Goal: Communication & Community: Participate in discussion

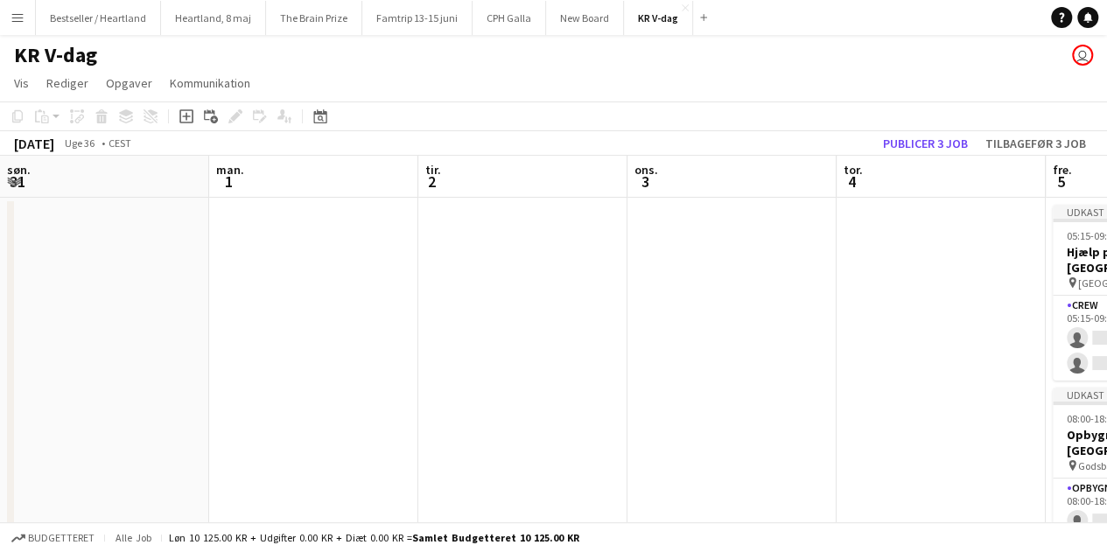
scroll to position [0, 515]
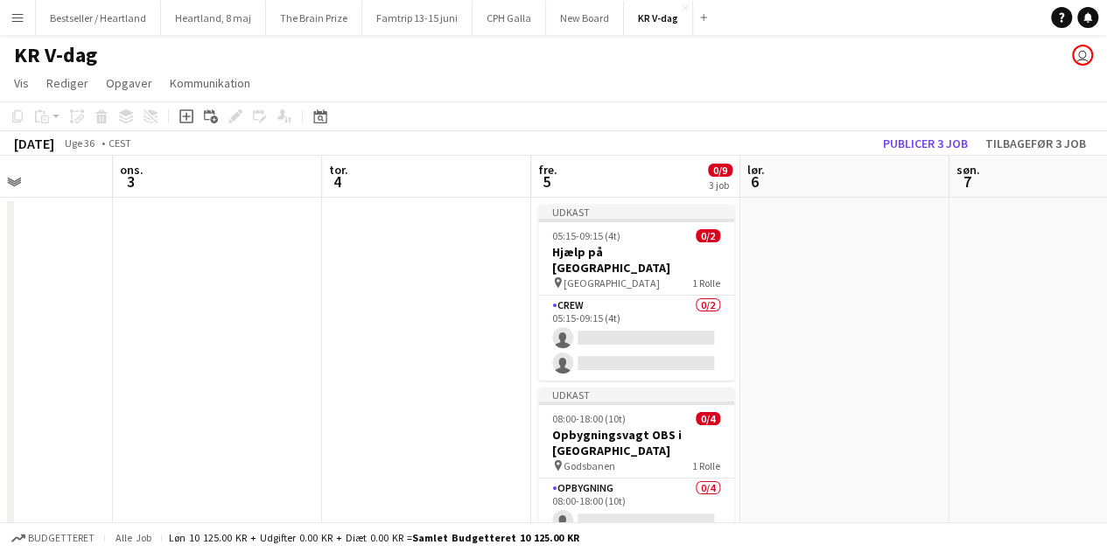
click at [378, 353] on app-date-cell at bounding box center [426, 530] width 209 height 664
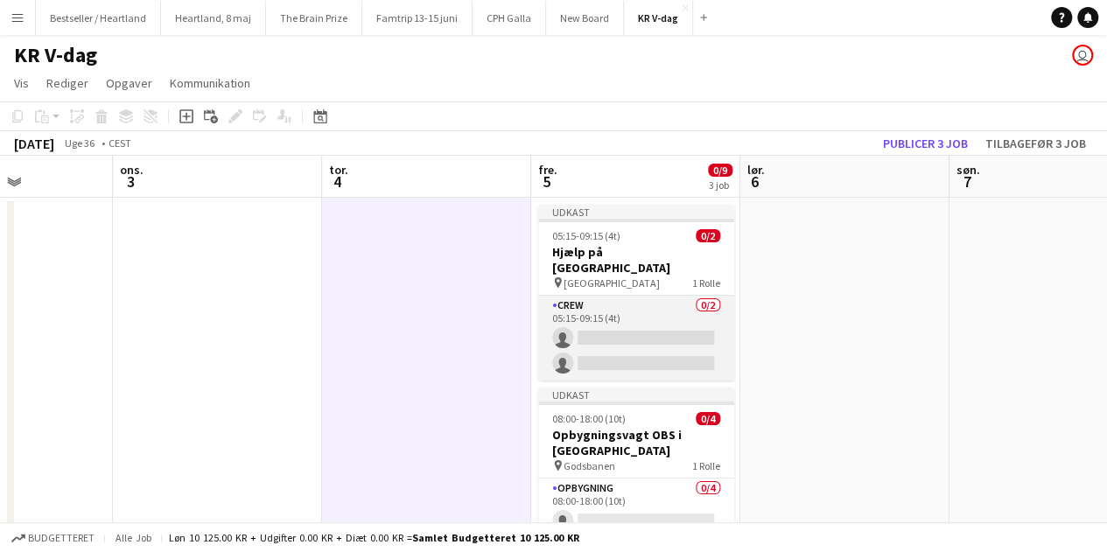
click at [719, 335] on app-card-role "Crew 0/2 05:15-09:15 (4t) single-neutral-actions single-neutral-actions" at bounding box center [636, 338] width 196 height 85
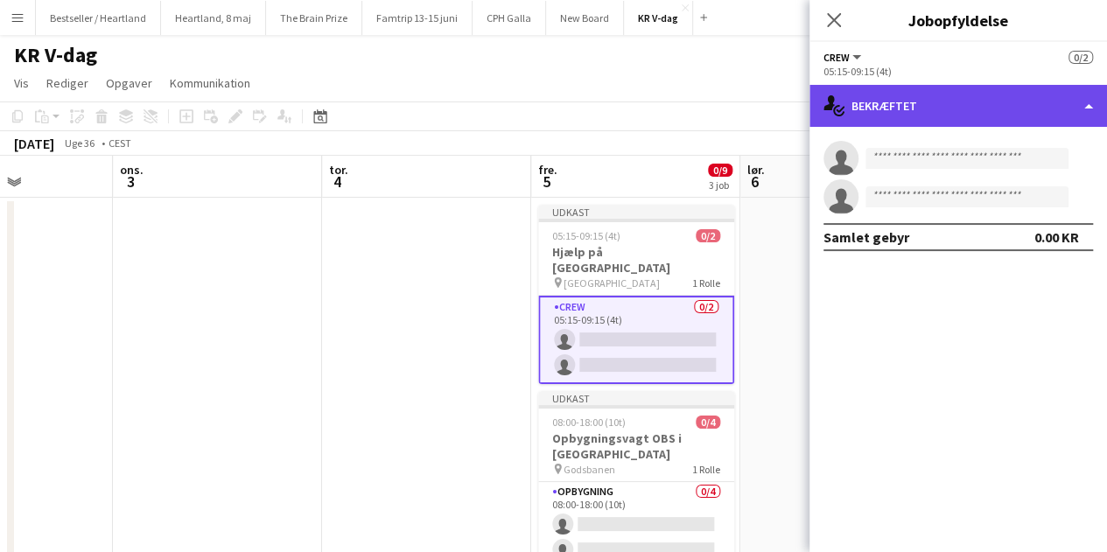
click at [931, 100] on div "single-neutral-actions-check-2 Bekræftet" at bounding box center [959, 106] width 298 height 42
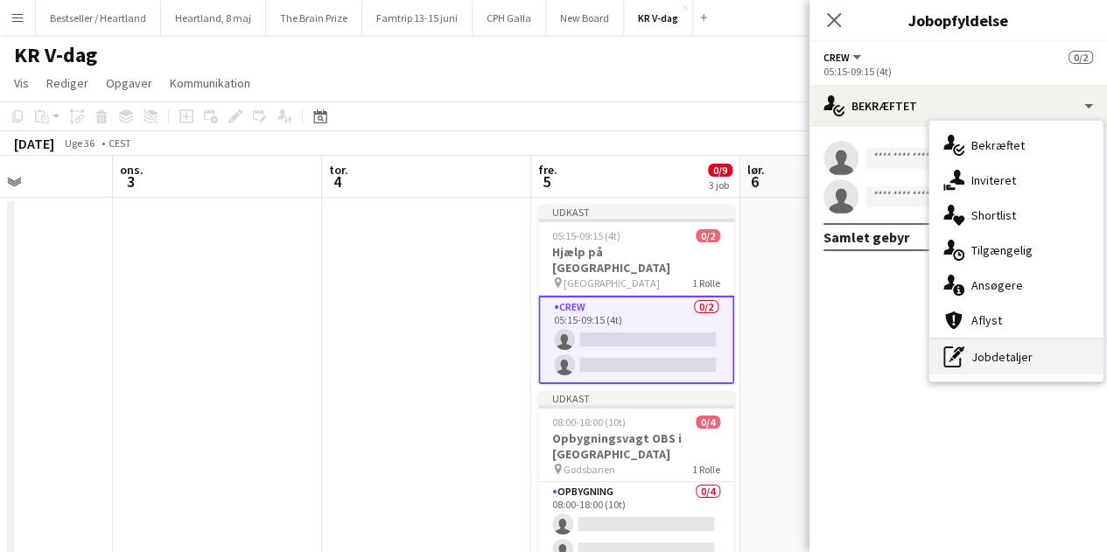
click at [1003, 354] on div "pen-write Jobdetaljer" at bounding box center [1015, 357] width 173 height 35
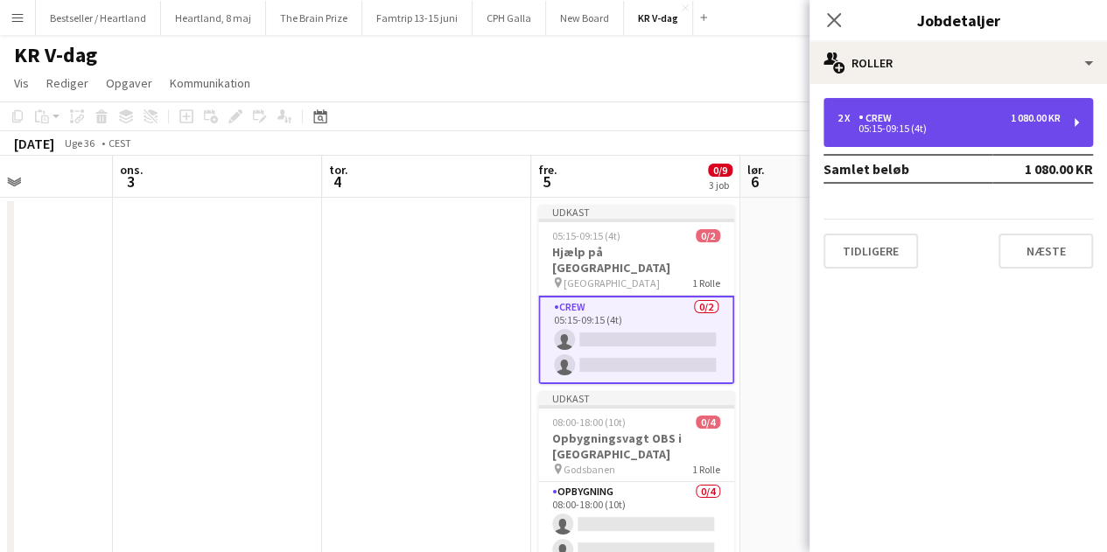
click at [936, 134] on div "2 x Crew 1 080.00 KR 05:15-09:15 (4t)" at bounding box center [959, 122] width 270 height 49
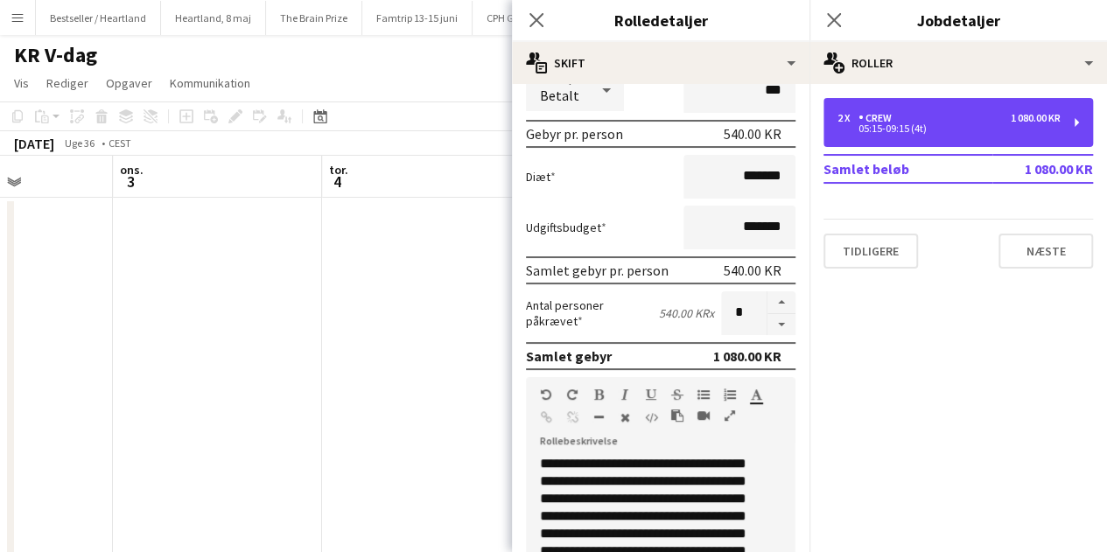
scroll to position [350, 0]
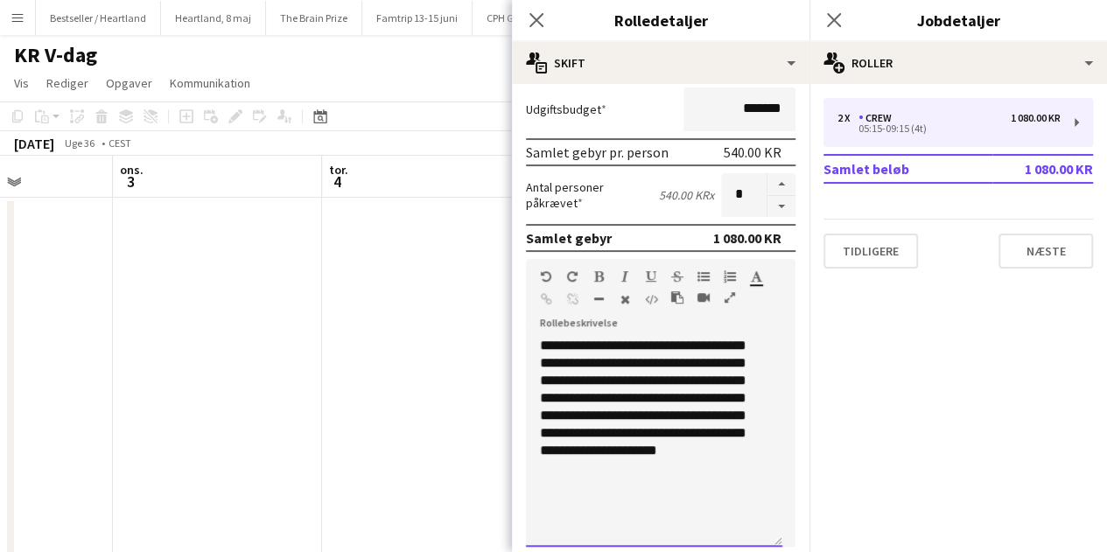
click at [652, 431] on div "**********" at bounding box center [654, 442] width 256 height 210
click at [697, 454] on div "**********" at bounding box center [654, 442] width 256 height 210
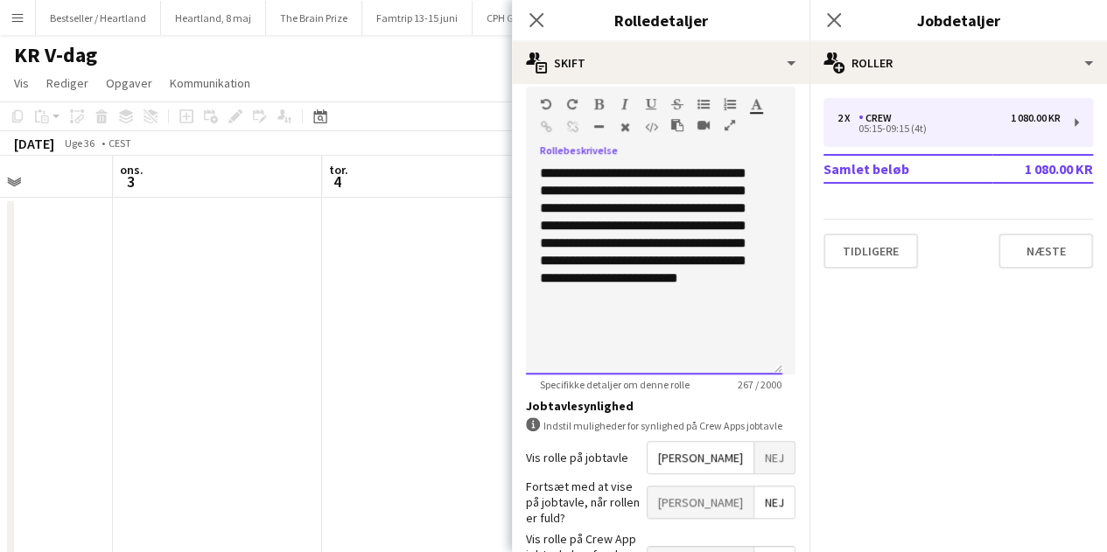
scroll to position [613, 0]
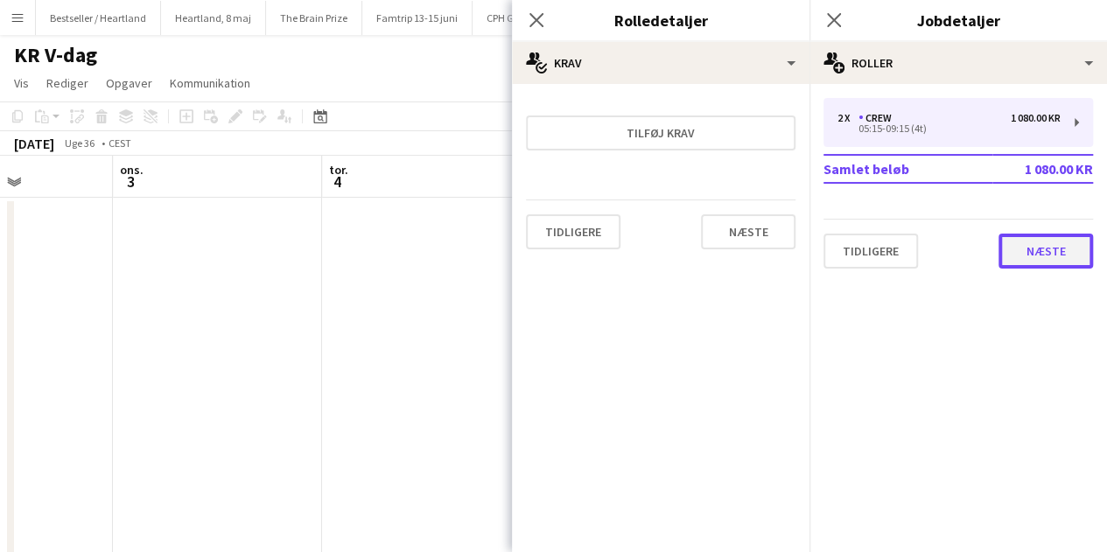
click at [1018, 252] on button "Næste" at bounding box center [1046, 251] width 95 height 35
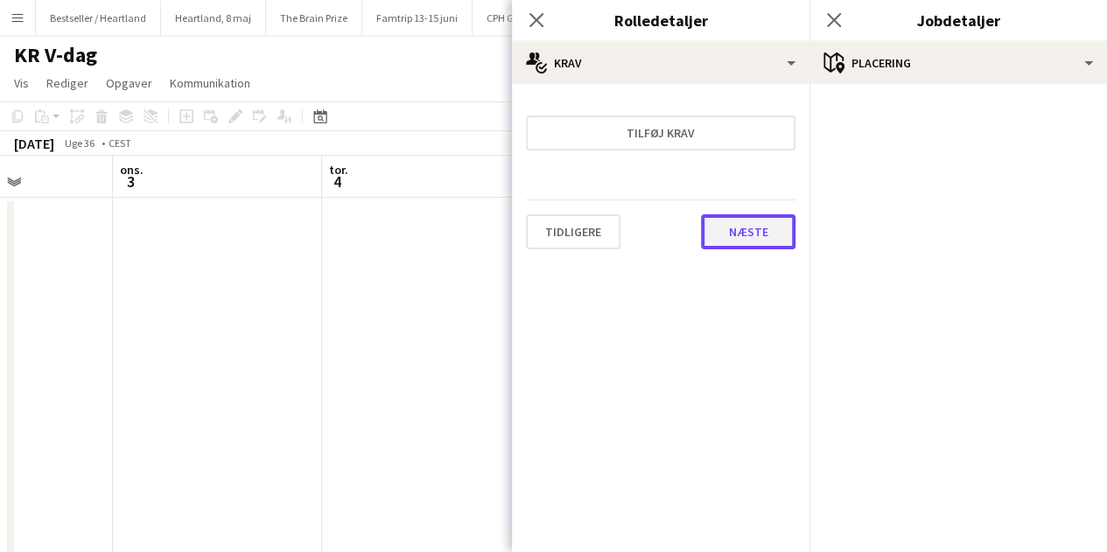
click at [756, 232] on button "Næste" at bounding box center [748, 231] width 95 height 35
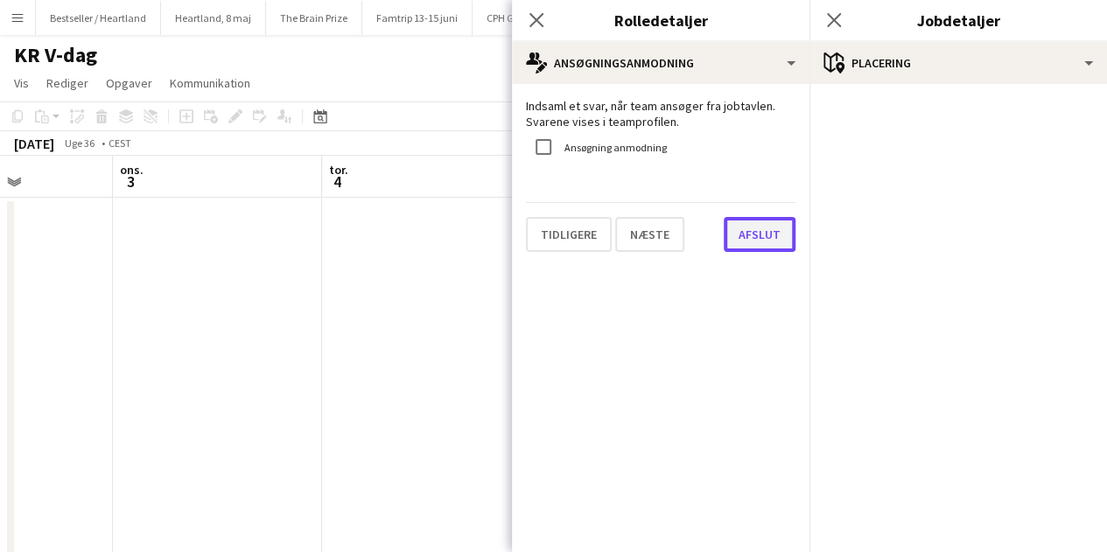
click at [747, 243] on button "Afslut" at bounding box center [760, 234] width 72 height 35
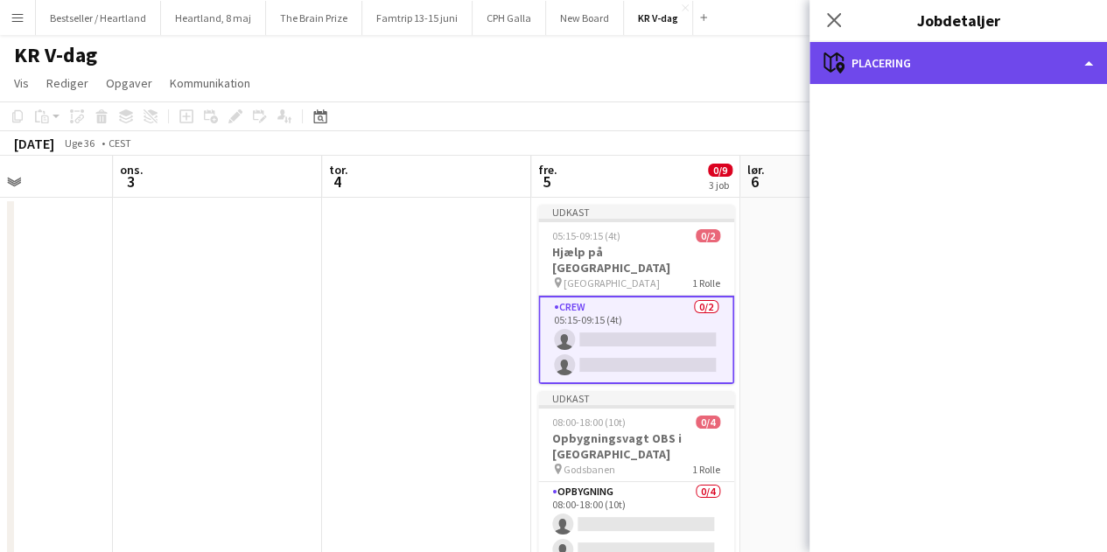
click at [942, 74] on div "maps-pin-1 Placering" at bounding box center [959, 63] width 298 height 42
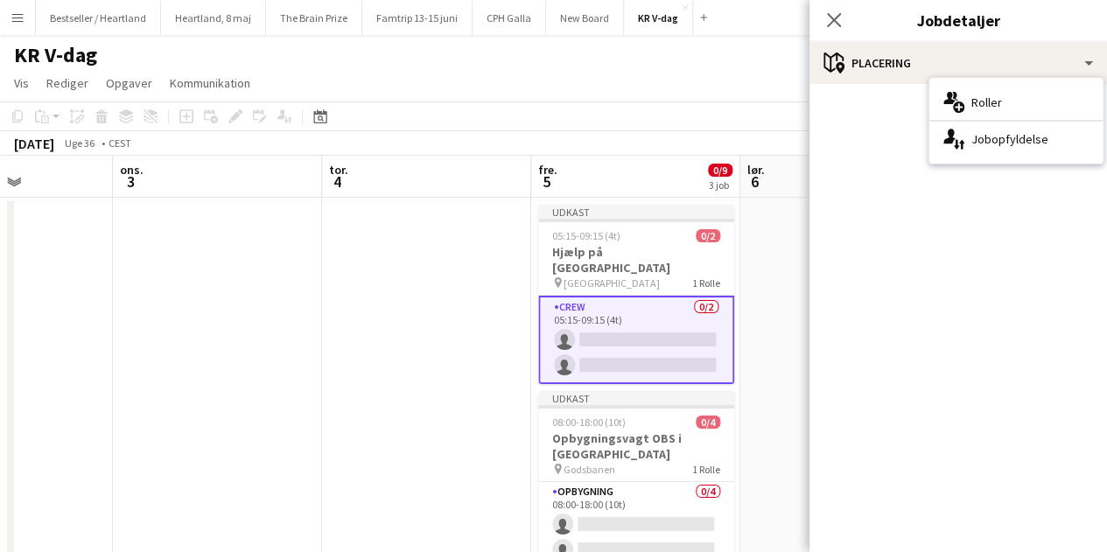
click at [843, 124] on mat-accordion "pencil3 Generelle detaljer 2 x Crew 1 080.00 KR 05:15-09:15 (4t) Samlet beløb 1…" at bounding box center [959, 318] width 298 height 468
click at [829, 6] on div "Luk pop-in" at bounding box center [834, 20] width 49 height 40
click at [833, 17] on icon "Luk pop-in" at bounding box center [833, 19] width 17 height 17
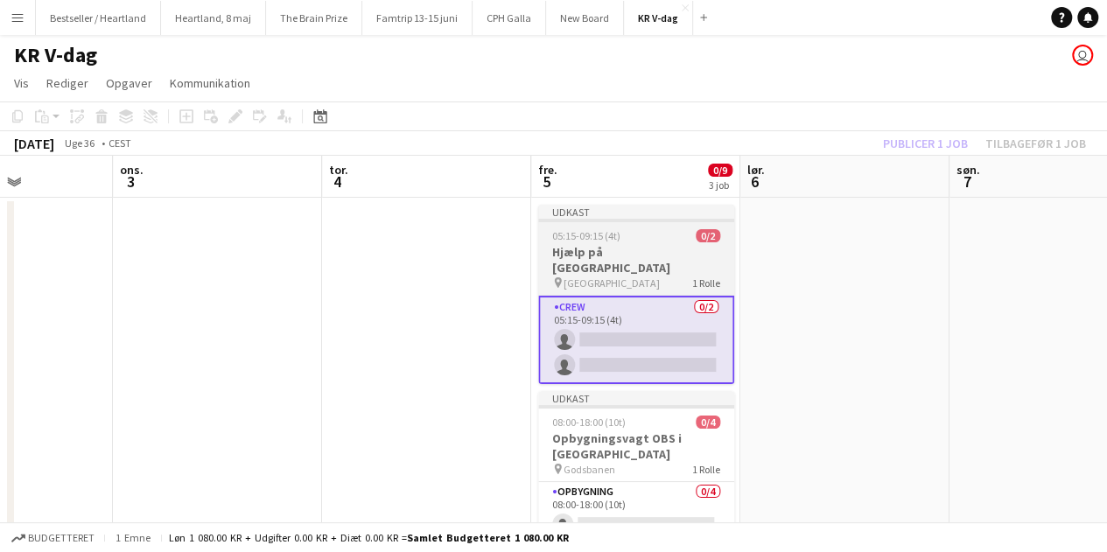
click at [633, 256] on h3 "Hjælp på [GEOGRAPHIC_DATA]" at bounding box center [636, 260] width 196 height 32
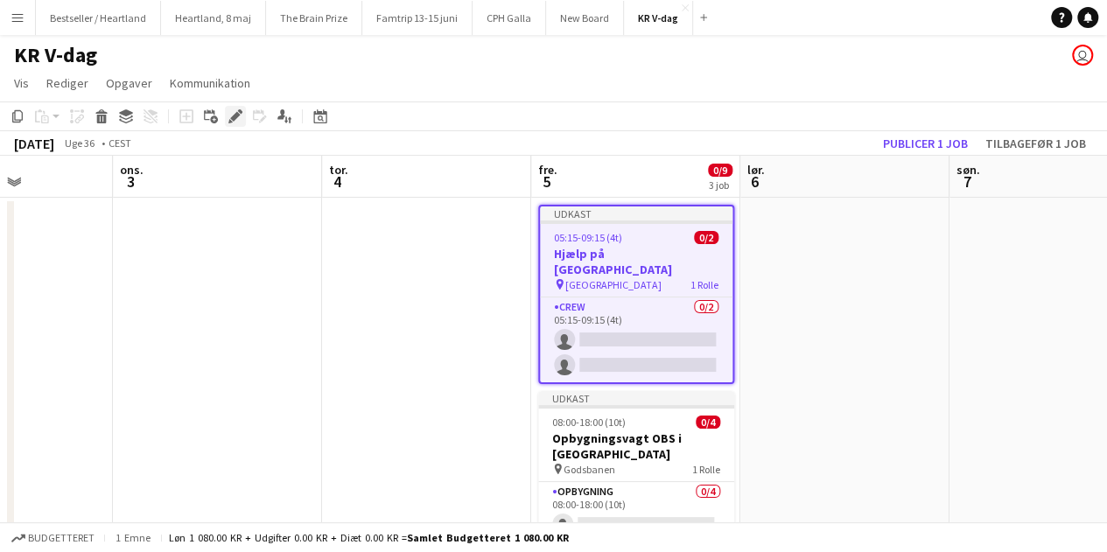
click at [235, 125] on div "Rediger" at bounding box center [235, 116] width 21 height 21
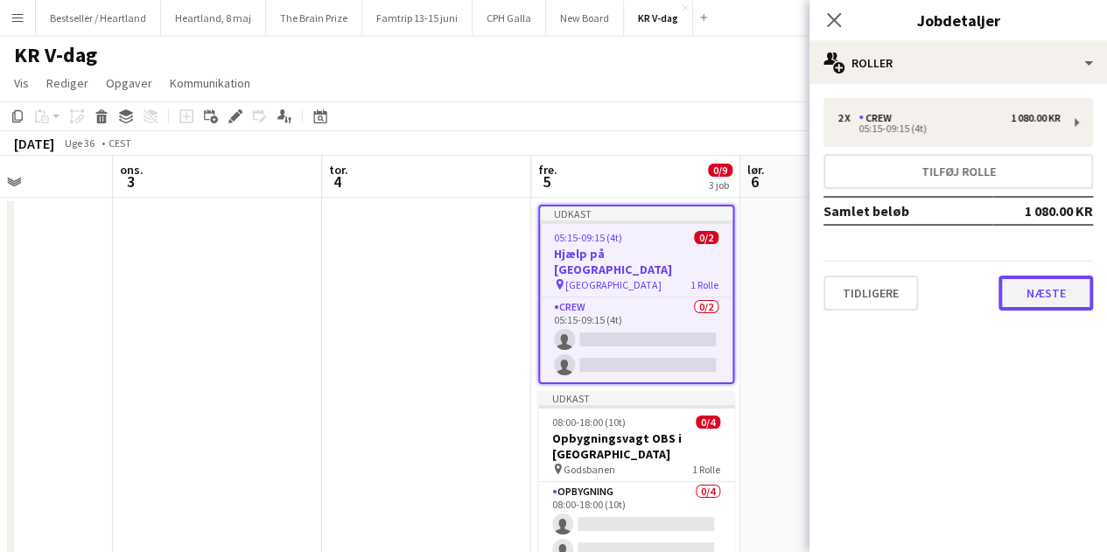
click at [1045, 302] on button "Næste" at bounding box center [1046, 293] width 95 height 35
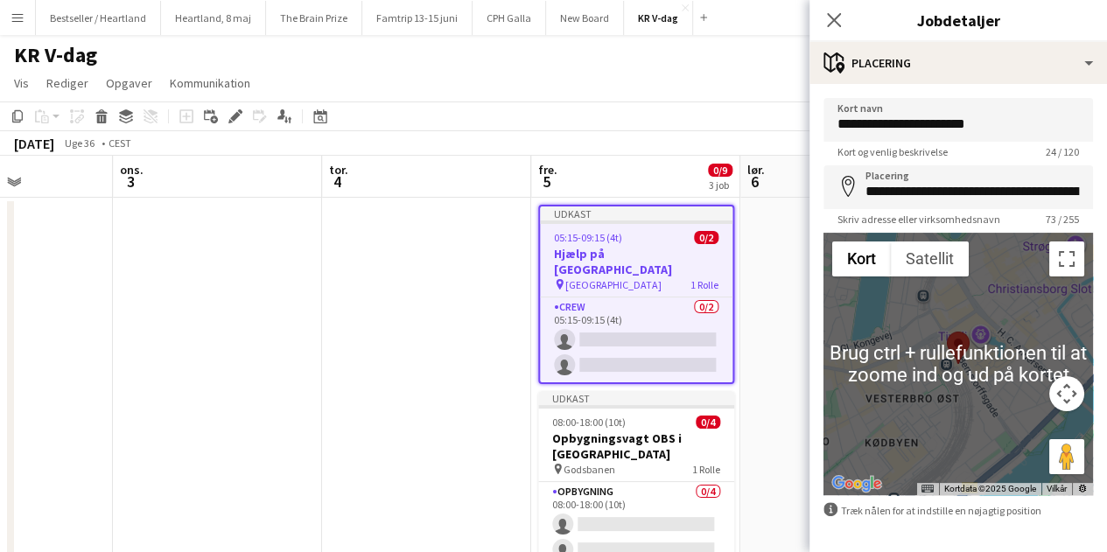
scroll to position [79, 0]
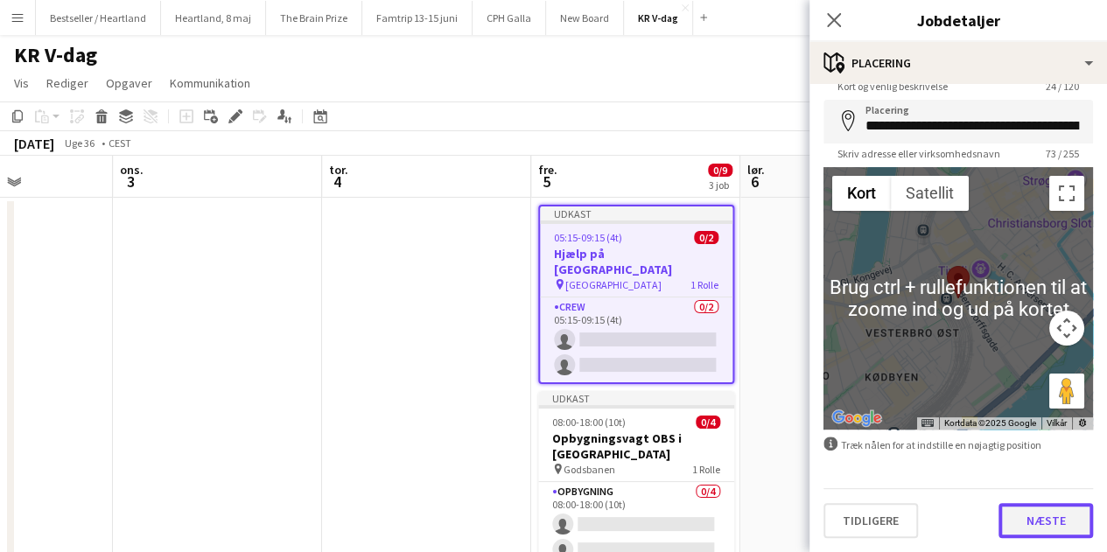
click at [999, 509] on button "Næste" at bounding box center [1046, 520] width 95 height 35
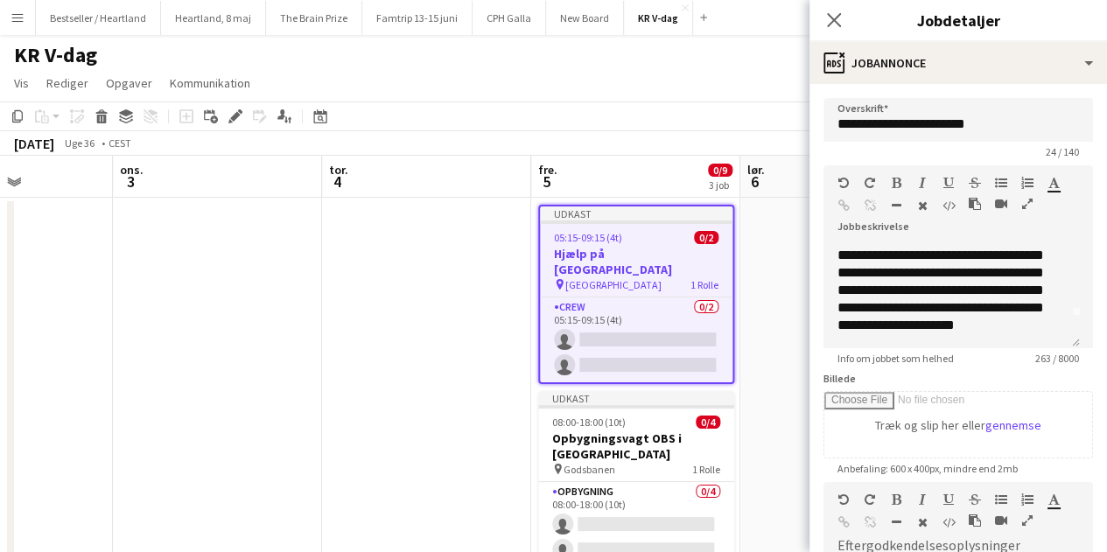
scroll to position [49, 0]
click at [927, 309] on span "**********" at bounding box center [941, 273] width 207 height 118
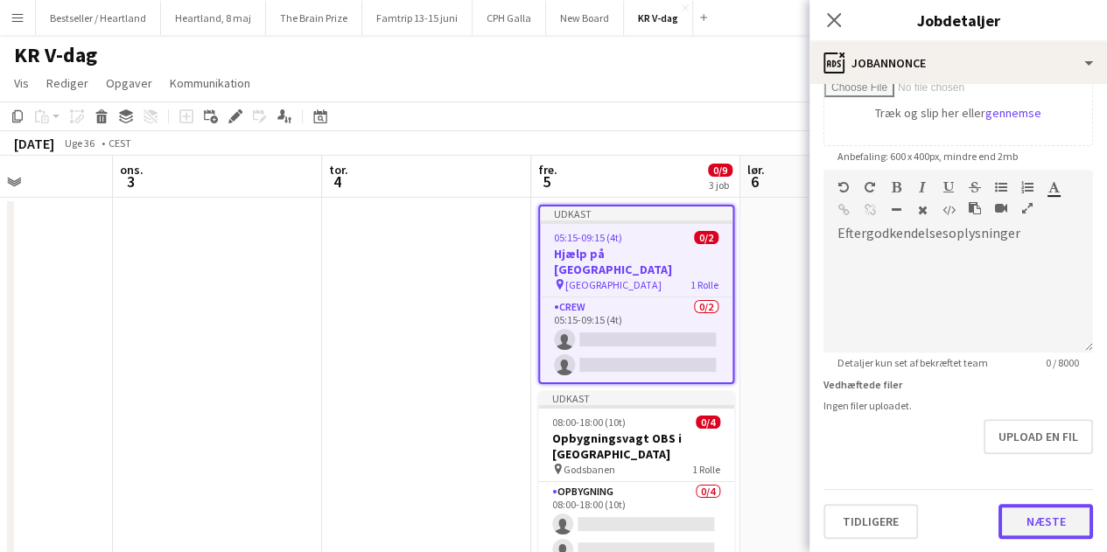
click at [1057, 526] on button "Næste" at bounding box center [1046, 521] width 95 height 35
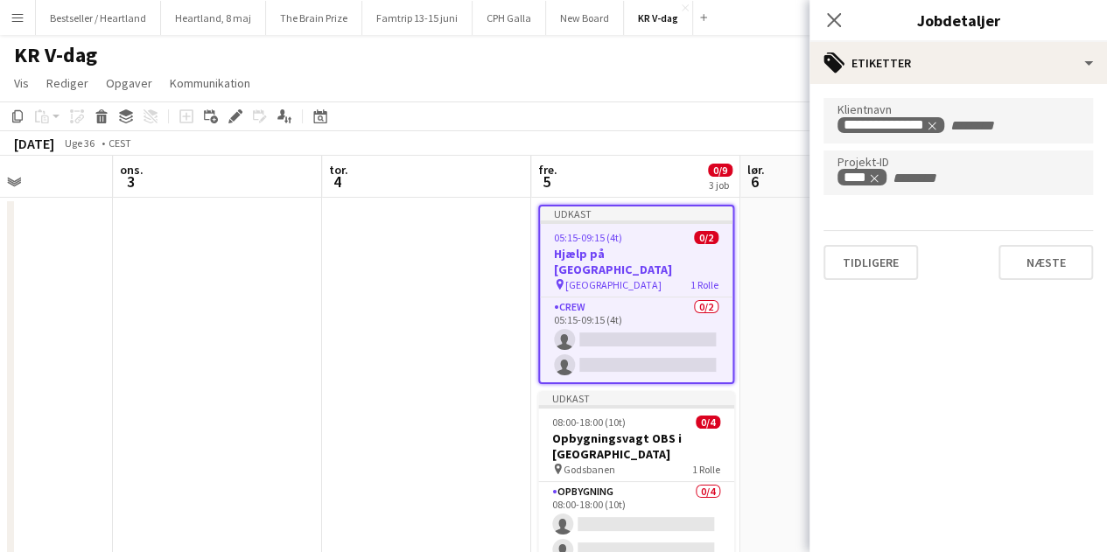
scroll to position [0, 0]
click at [838, 20] on icon "Luk pop-in" at bounding box center [833, 19] width 17 height 17
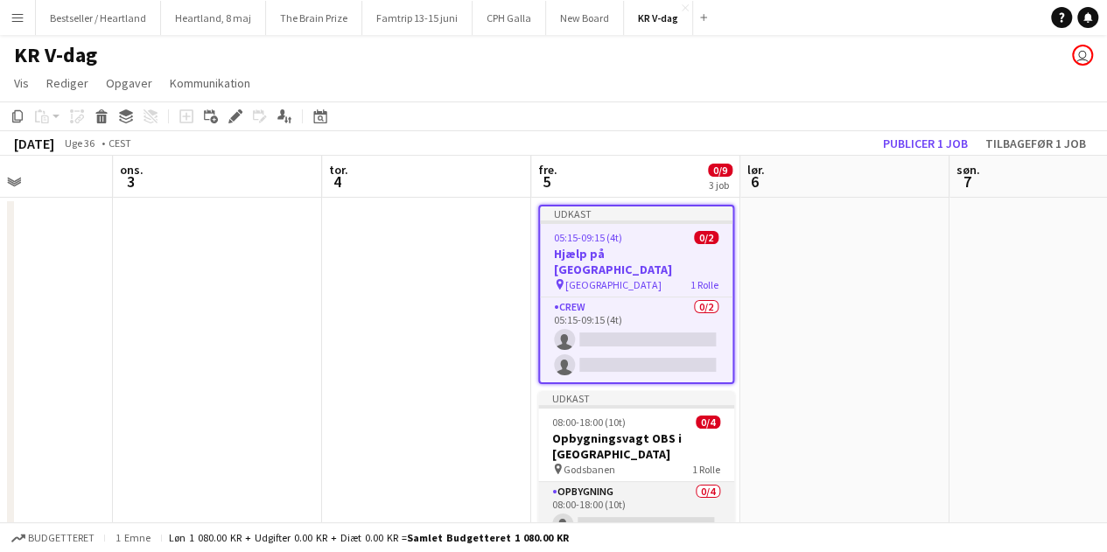
click at [636, 482] on app-card-role "Opbygning 0/4 08:00-18:00 (10t) single-neutral-actions single-neutral-actions s…" at bounding box center [636, 550] width 196 height 136
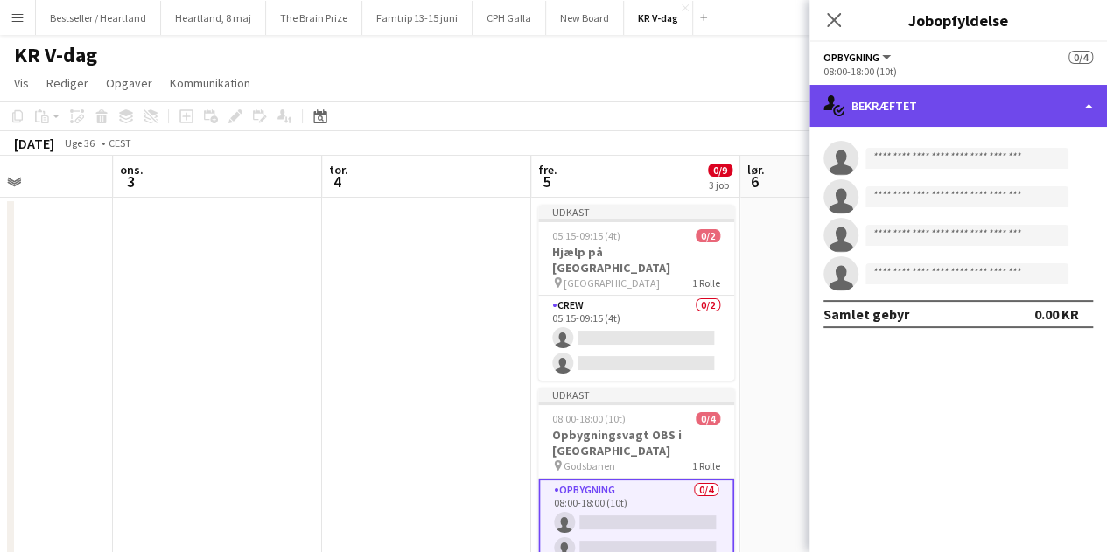
click at [901, 124] on div "single-neutral-actions-check-2 Bekræftet" at bounding box center [959, 106] width 298 height 42
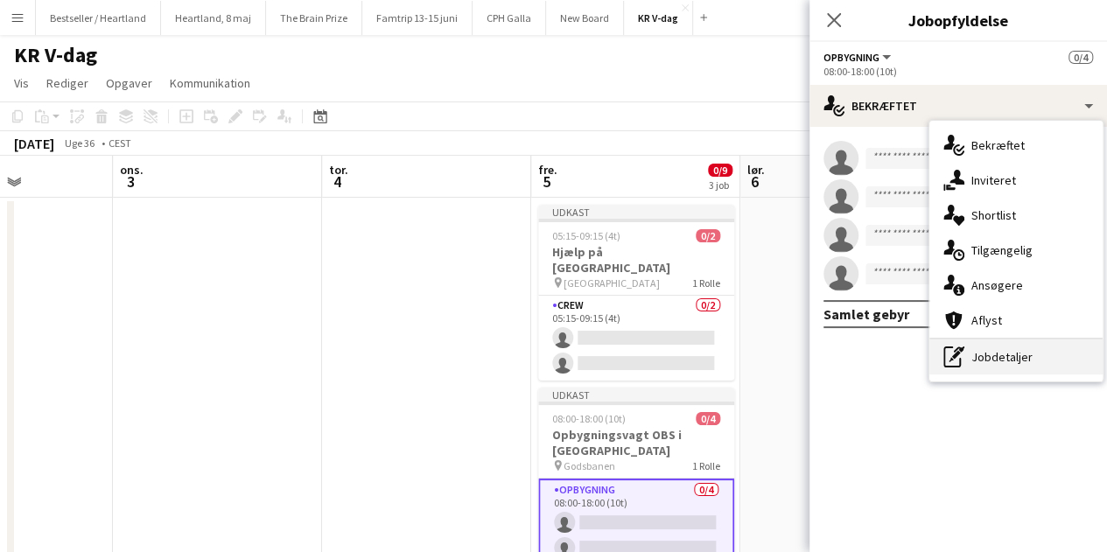
click at [1003, 354] on div "pen-write Jobdetaljer" at bounding box center [1015, 357] width 173 height 35
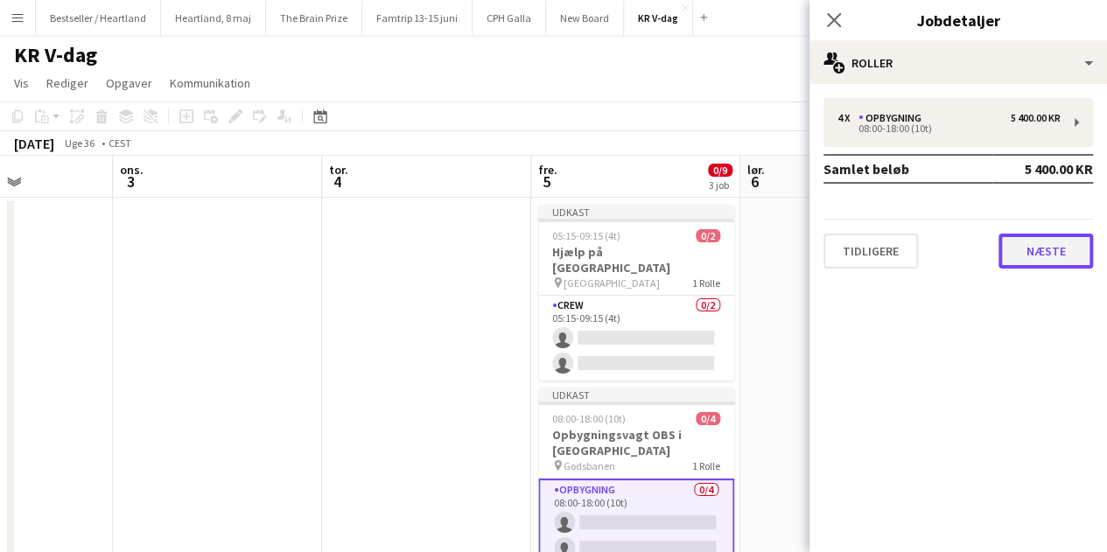
click at [1017, 244] on button "Næste" at bounding box center [1046, 251] width 95 height 35
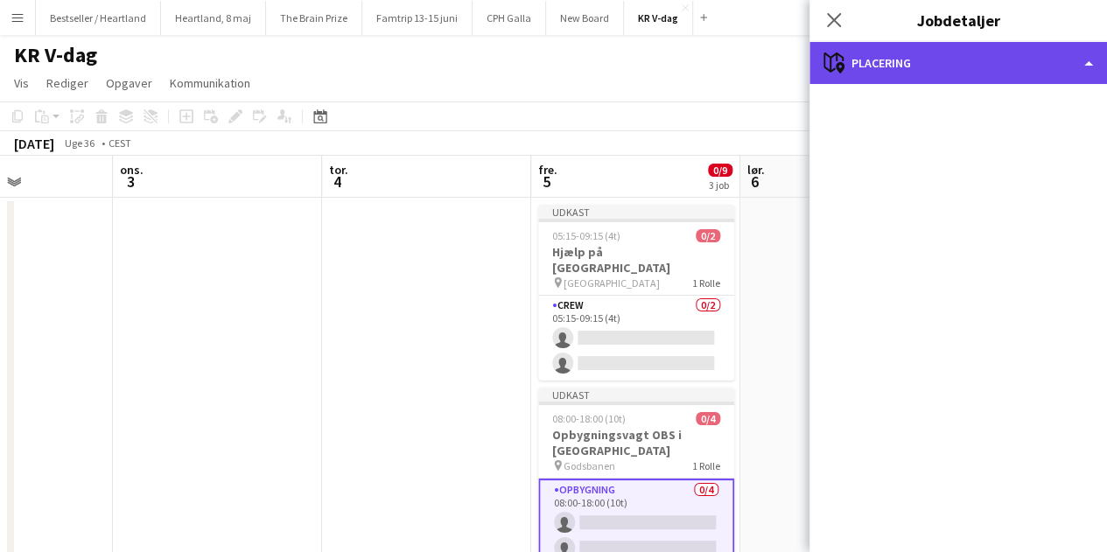
click at [863, 60] on div "maps-pin-1 Placering" at bounding box center [959, 63] width 298 height 42
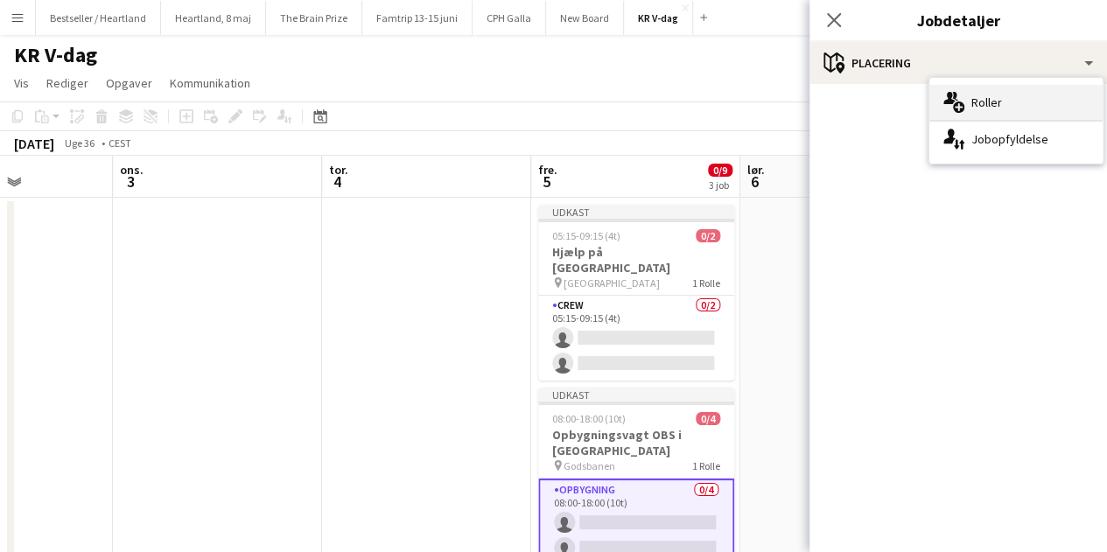
click at [989, 101] on div "multiple-users-add Roller" at bounding box center [1015, 102] width 173 height 35
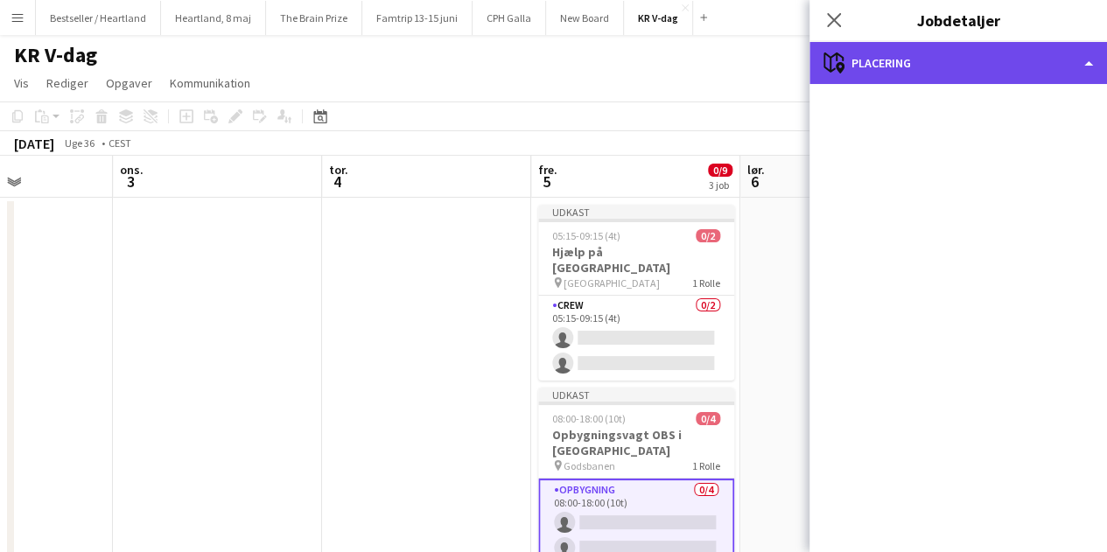
click at [891, 64] on div "maps-pin-1 Placering" at bounding box center [959, 63] width 298 height 42
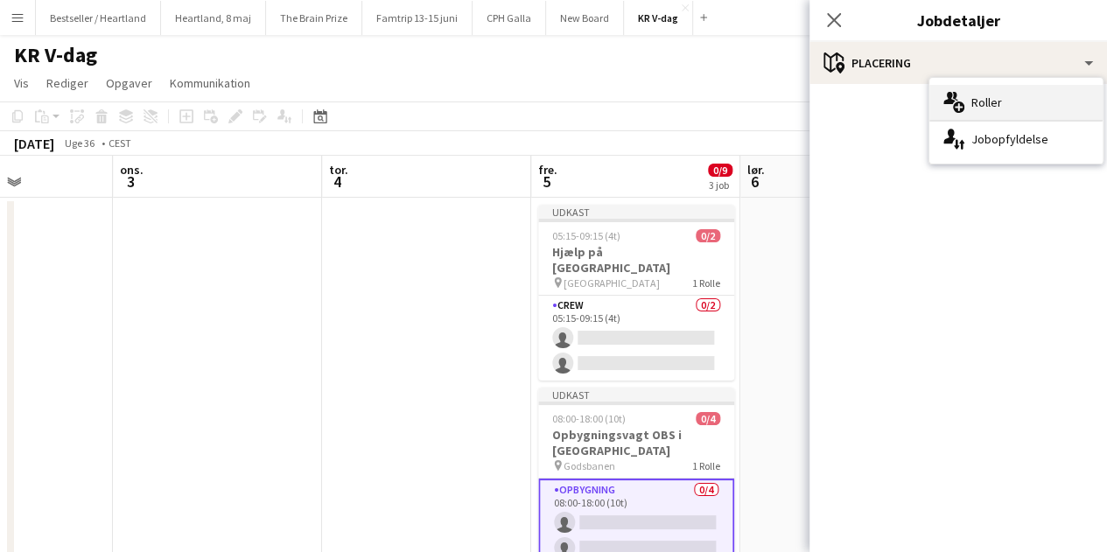
click at [982, 97] on div "multiple-users-add Roller" at bounding box center [1015, 102] width 173 height 35
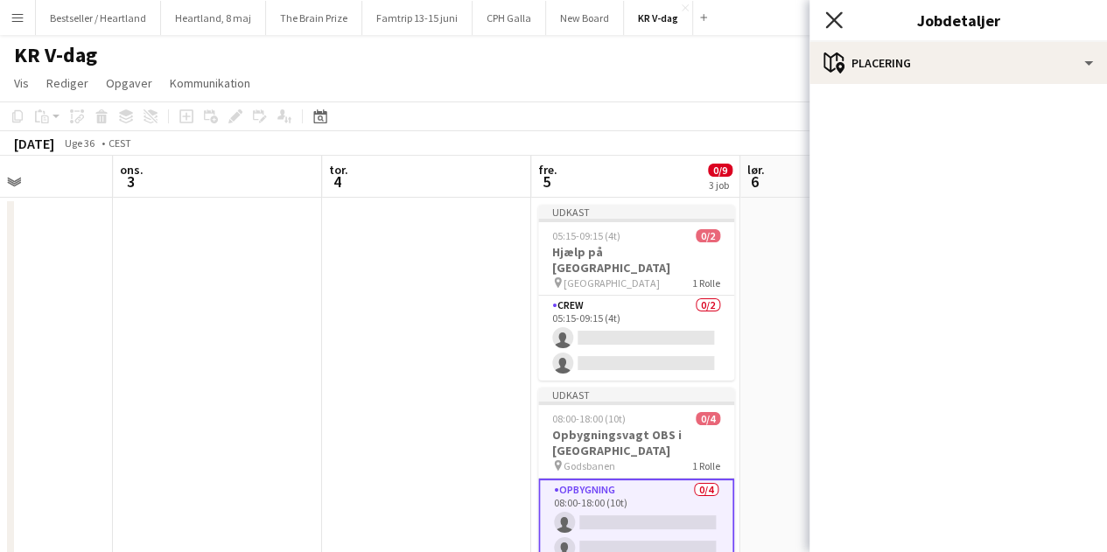
click at [828, 15] on icon at bounding box center [833, 19] width 17 height 17
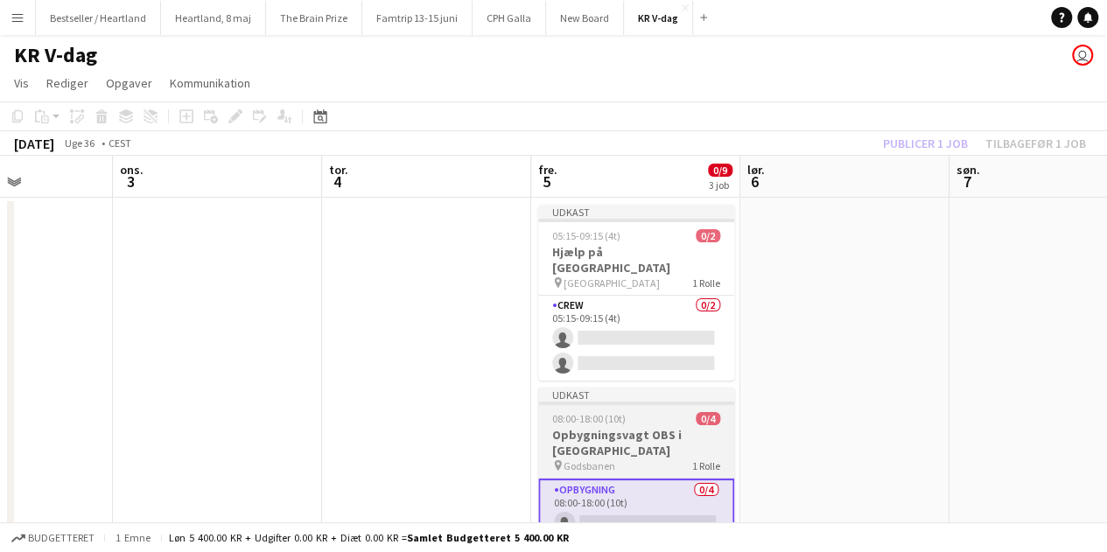
click at [676, 427] on h3 "Opbygningsvagt OBS i [GEOGRAPHIC_DATA]" at bounding box center [636, 443] width 196 height 32
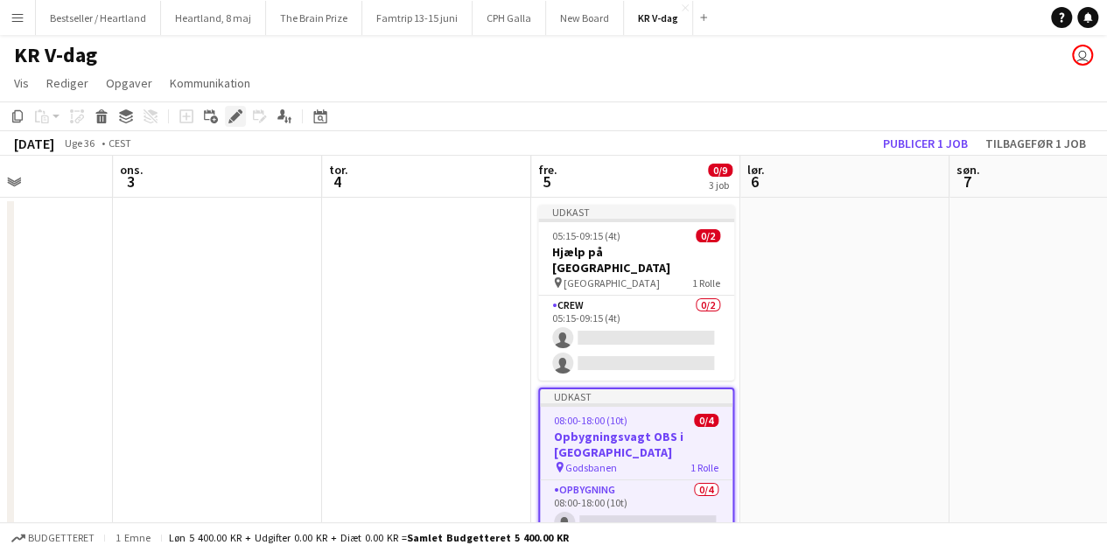
click at [243, 123] on div "Rediger" at bounding box center [235, 116] width 21 height 21
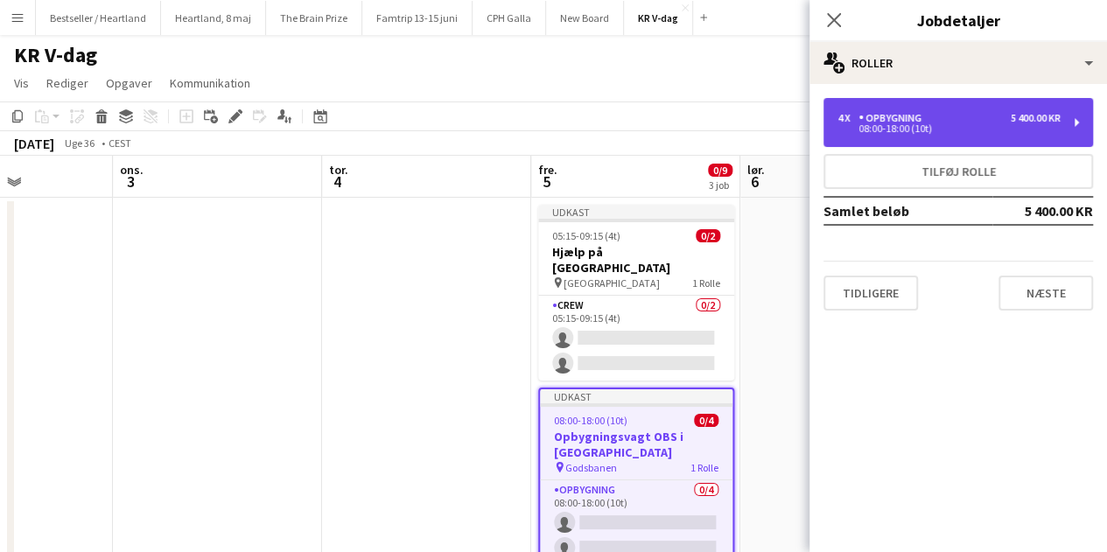
click at [946, 134] on div "4 x Opbygning 5 400.00 KR 08:00-18:00 (10t)" at bounding box center [959, 122] width 270 height 49
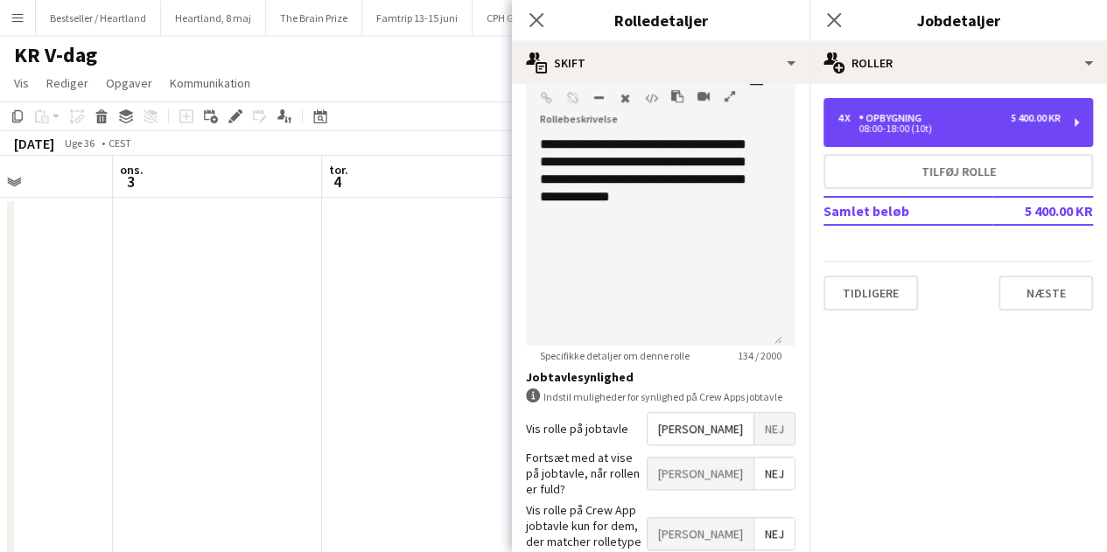
scroll to position [525, 0]
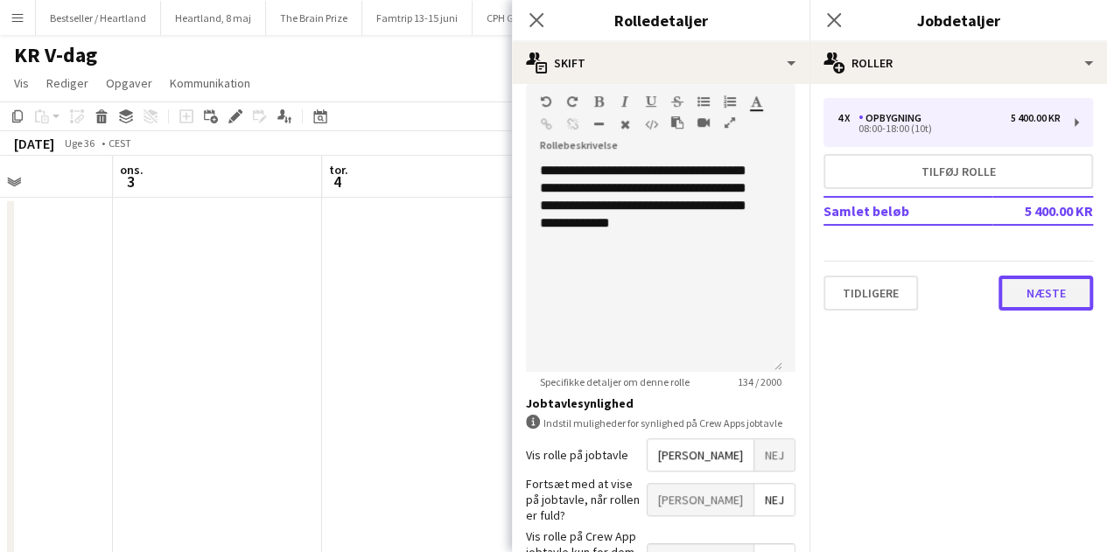
click at [1027, 291] on button "Næste" at bounding box center [1046, 293] width 95 height 35
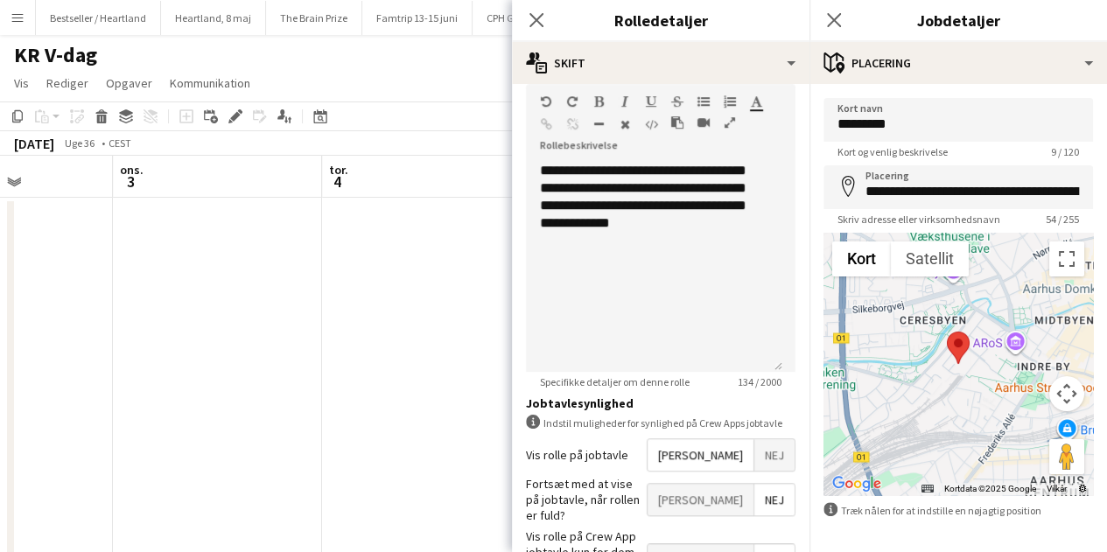
scroll to position [79, 0]
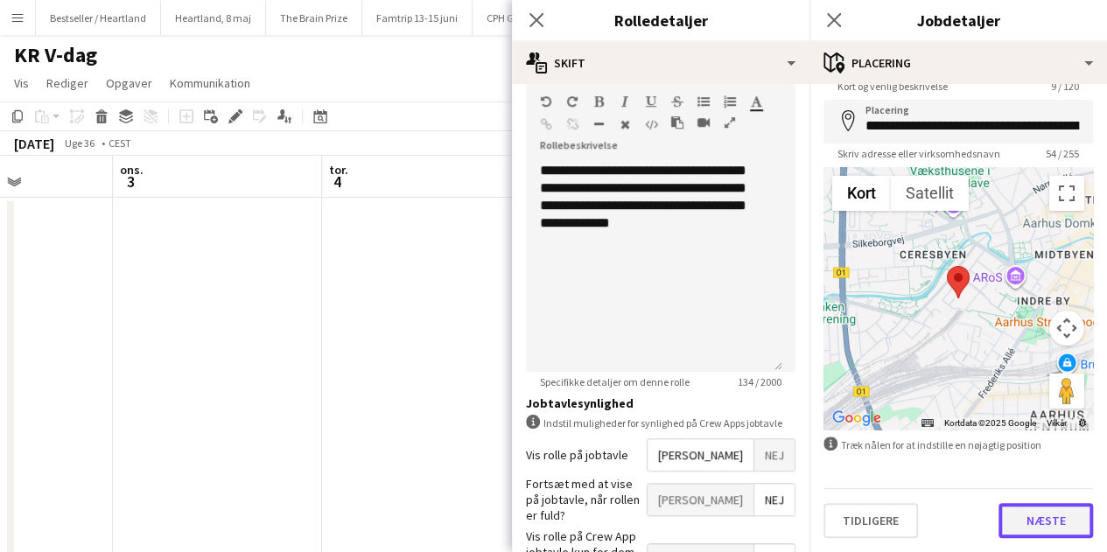
click at [1037, 508] on button "Næste" at bounding box center [1046, 520] width 95 height 35
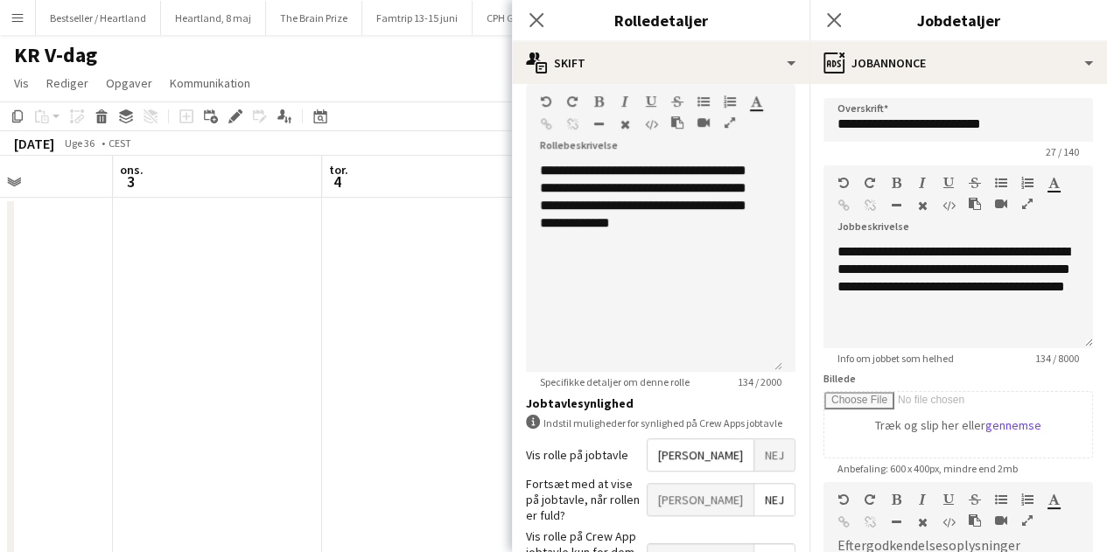
scroll to position [0, 0]
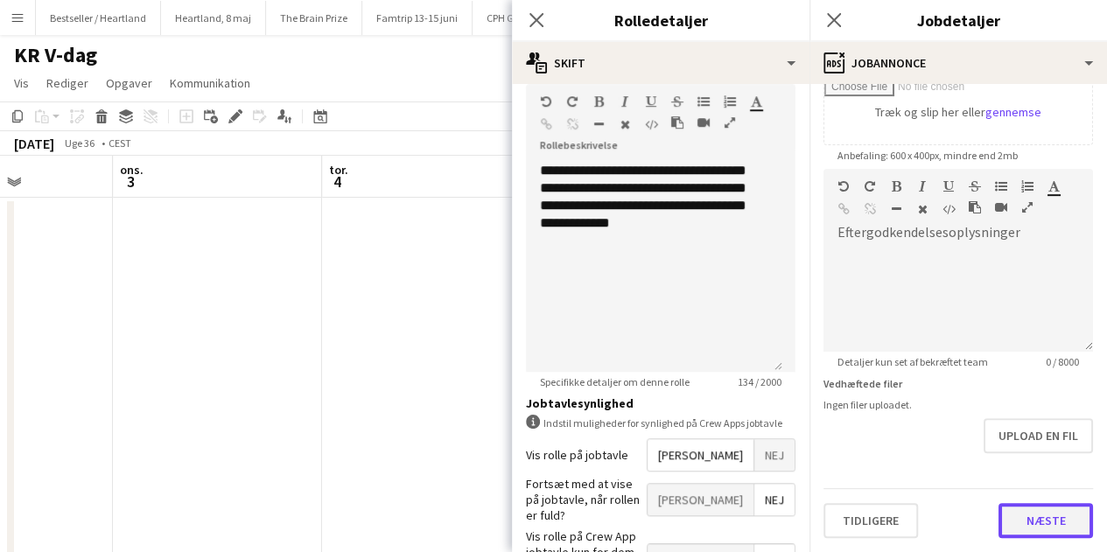
click at [1041, 484] on form "**********" at bounding box center [959, 162] width 298 height 754
click at [1031, 521] on button "Næste" at bounding box center [1046, 521] width 95 height 35
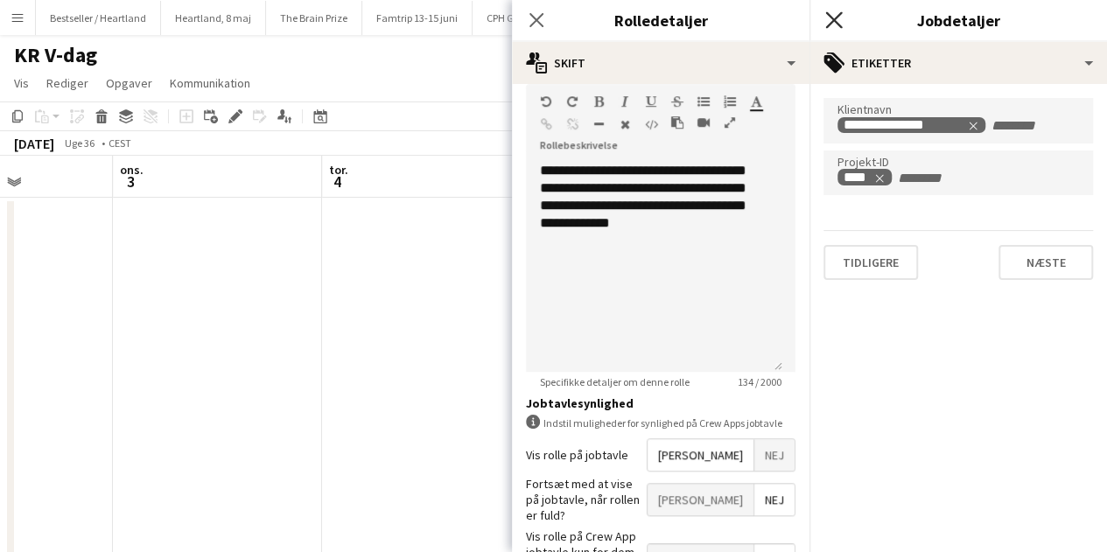
click at [837, 15] on icon "Luk pop-in" at bounding box center [833, 19] width 17 height 17
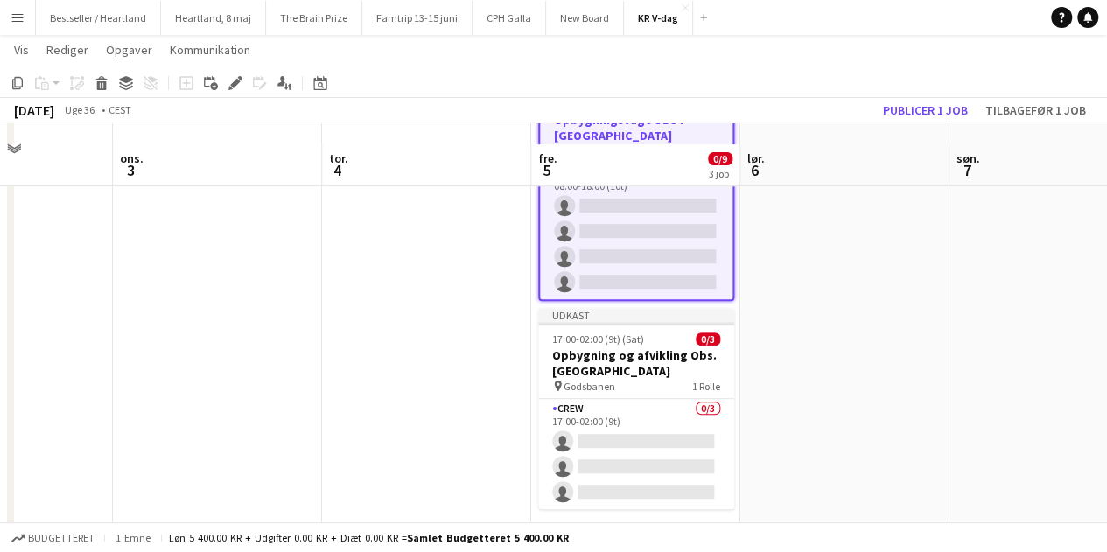
scroll to position [337, 0]
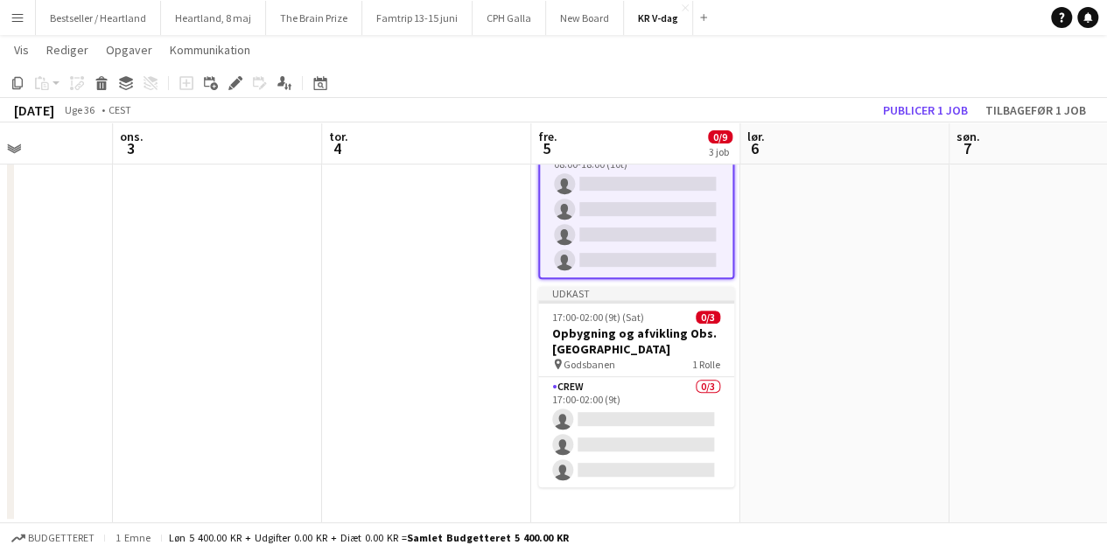
click at [799, 279] on app-date-cell at bounding box center [844, 191] width 209 height 664
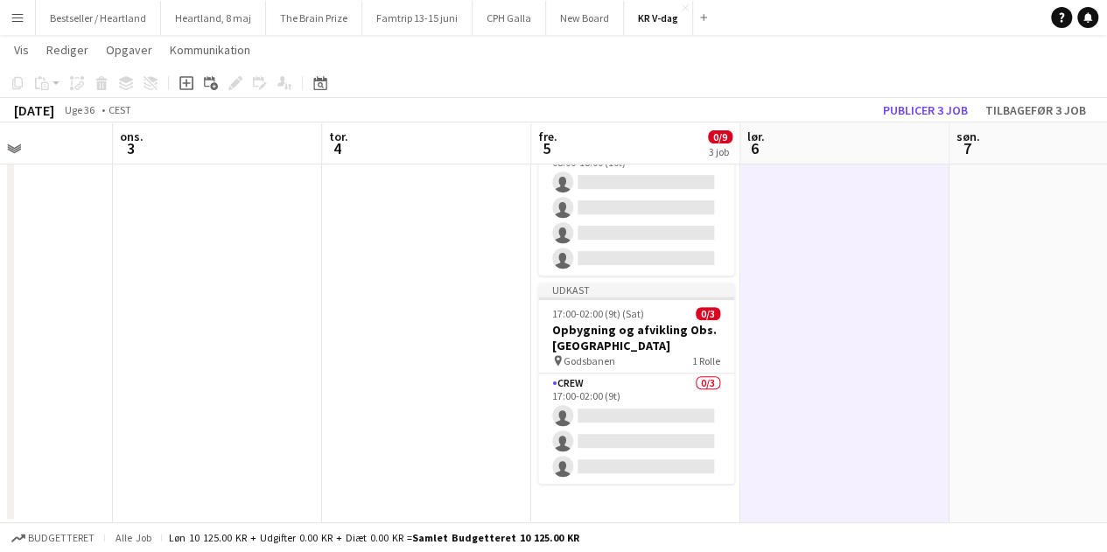
click at [497, 321] on app-date-cell at bounding box center [426, 191] width 209 height 664
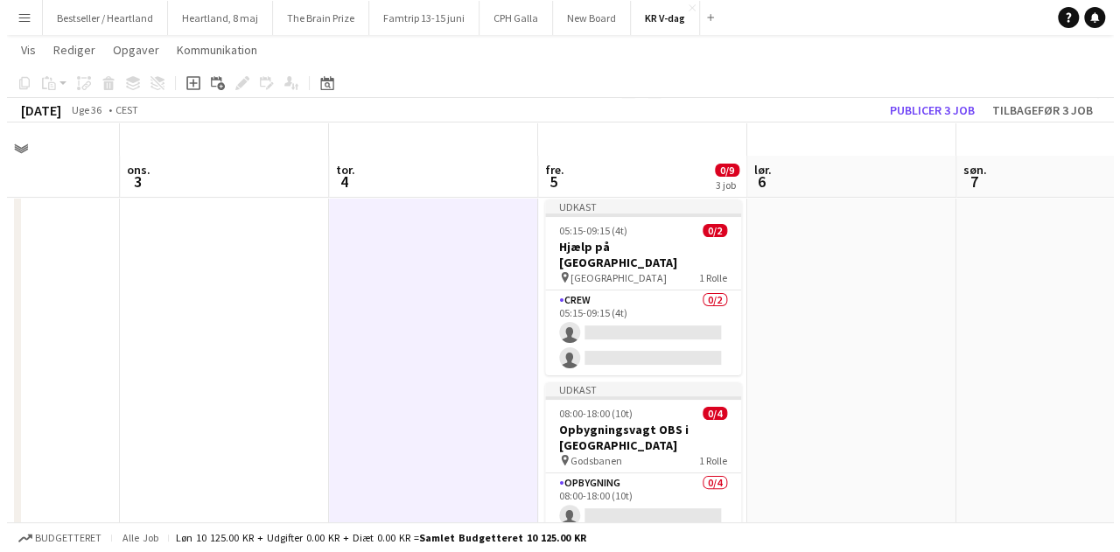
scroll to position [0, 0]
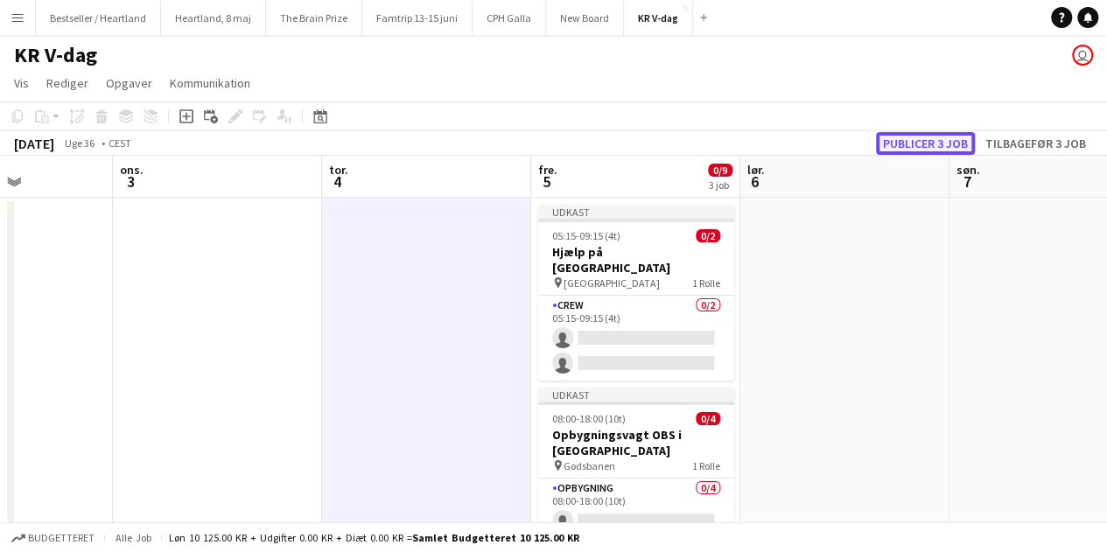
click at [908, 147] on button "Publicer 3 job" at bounding box center [925, 143] width 99 height 23
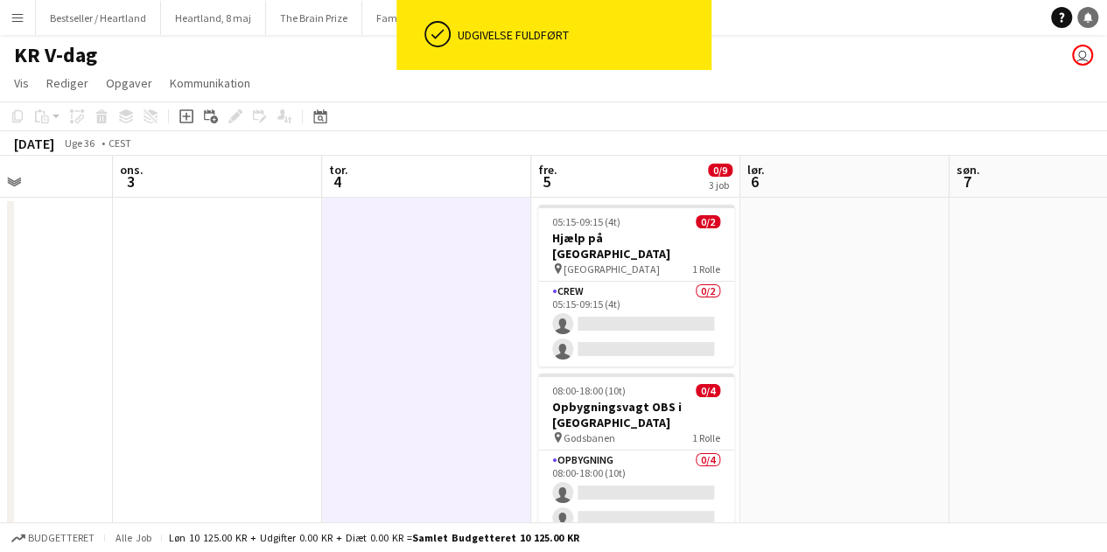
click at [1094, 19] on link "Notifikationer" at bounding box center [1087, 17] width 21 height 21
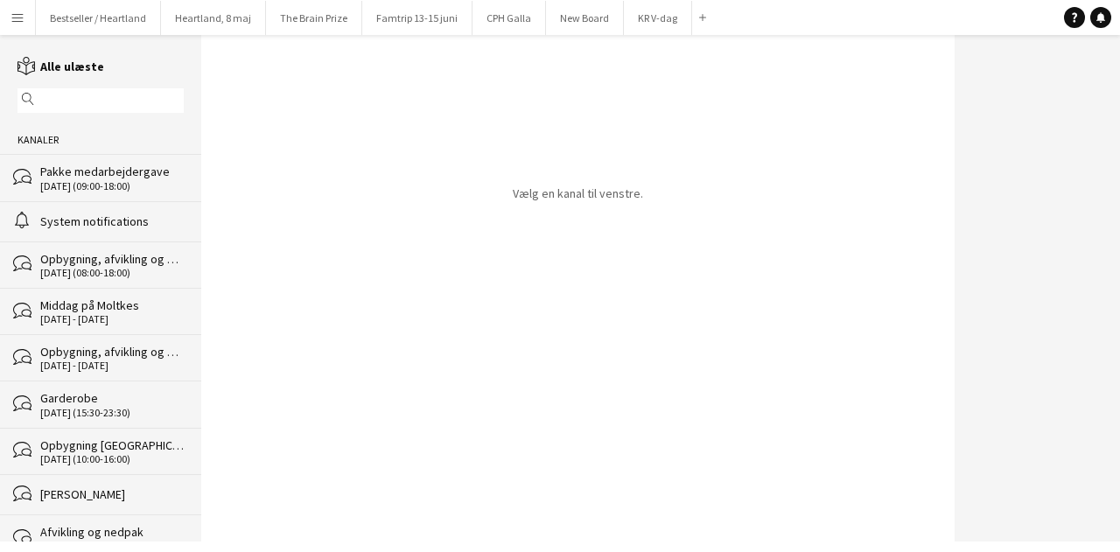
click at [84, 165] on div "Pakke medarbejdergave" at bounding box center [112, 172] width 144 height 16
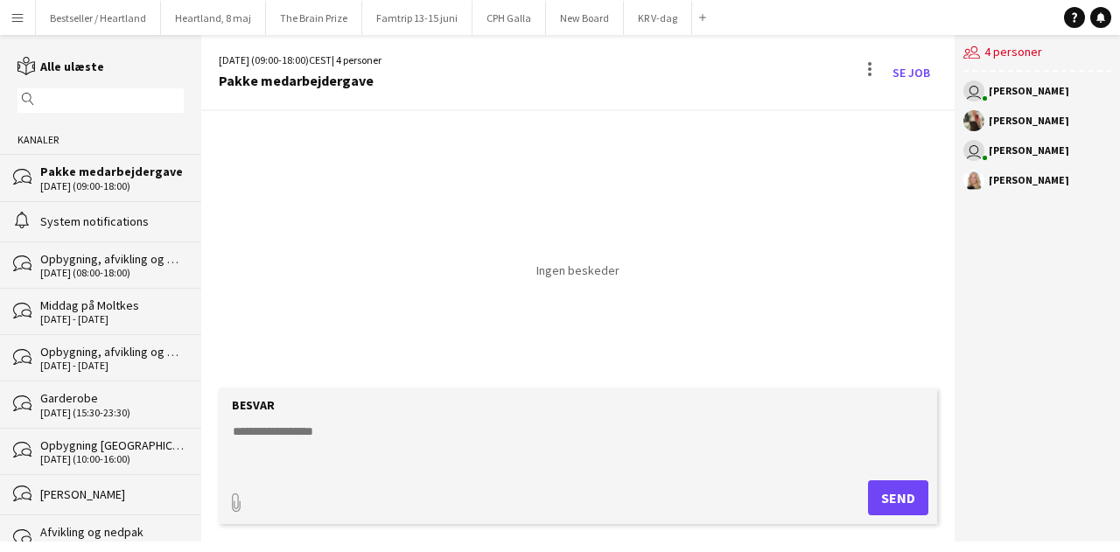
click at [61, 248] on div "bubbles Opbygning, afvikling og nedpak OBS. [GEOGRAPHIC_DATA] [DATE] (08:00-18:…" at bounding box center [100, 265] width 201 height 46
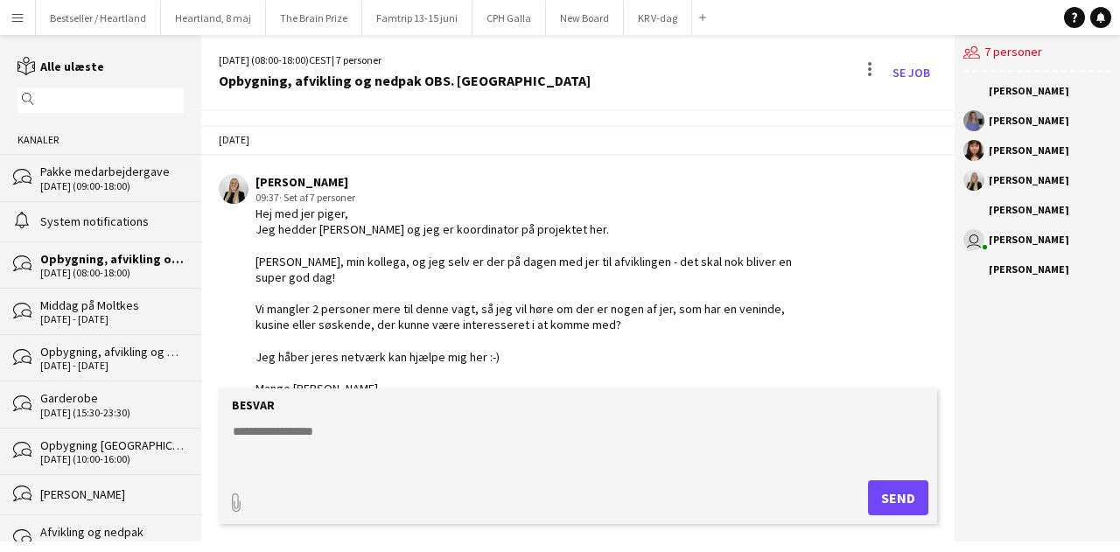
scroll to position [3354, 0]
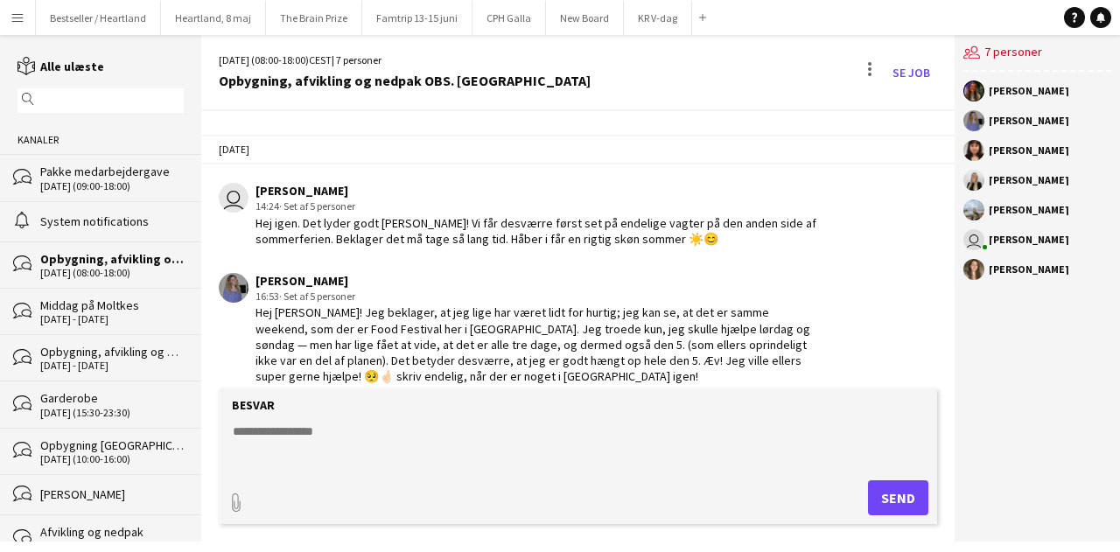
click at [291, 440] on textarea at bounding box center [581, 446] width 701 height 46
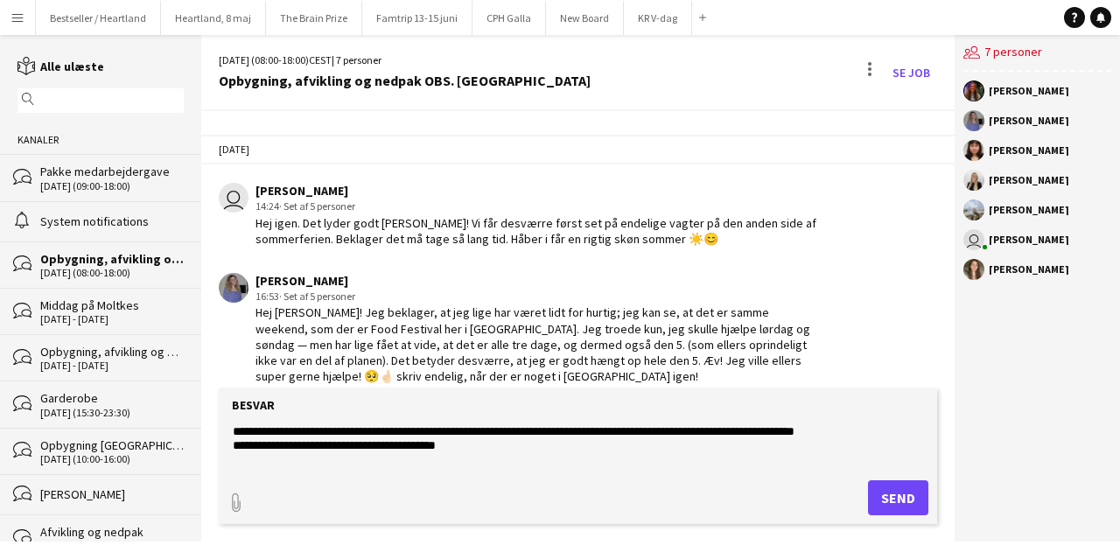
type textarea "**********"
click at [897, 496] on button "Send" at bounding box center [898, 497] width 60 height 35
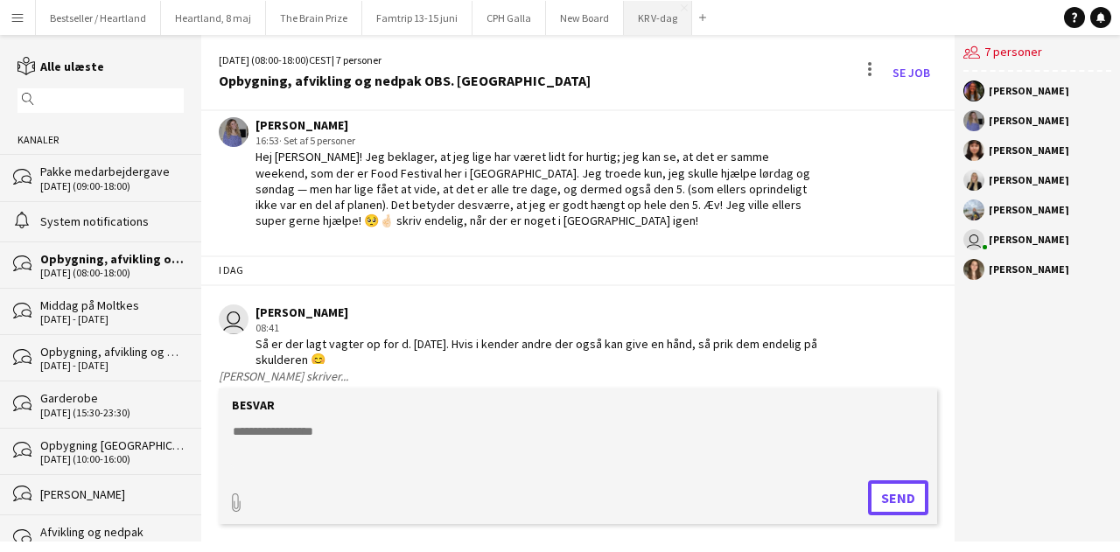
scroll to position [3534, 0]
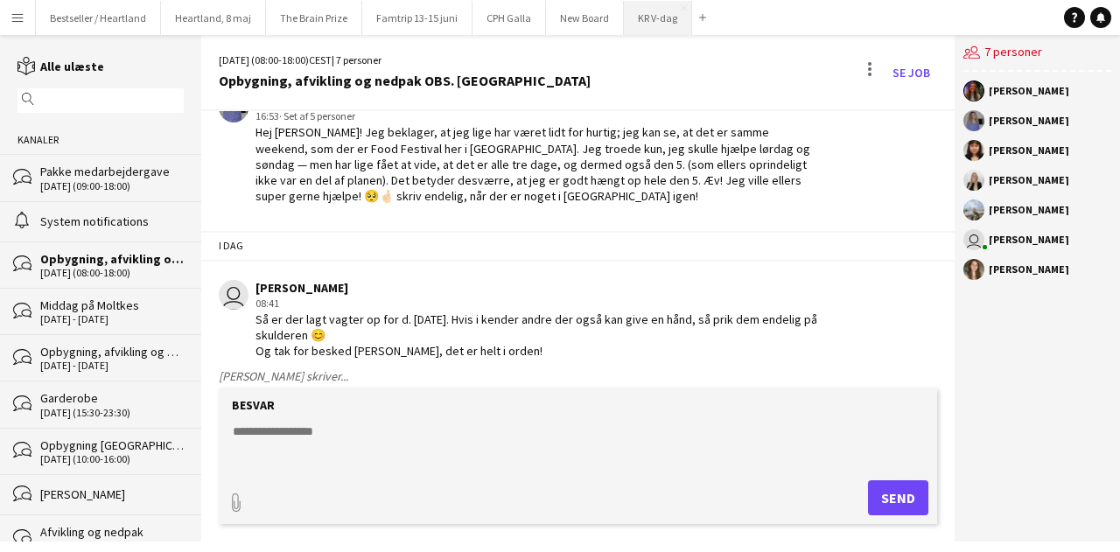
click at [646, 22] on button "KR V-dag Luk" at bounding box center [658, 18] width 68 height 34
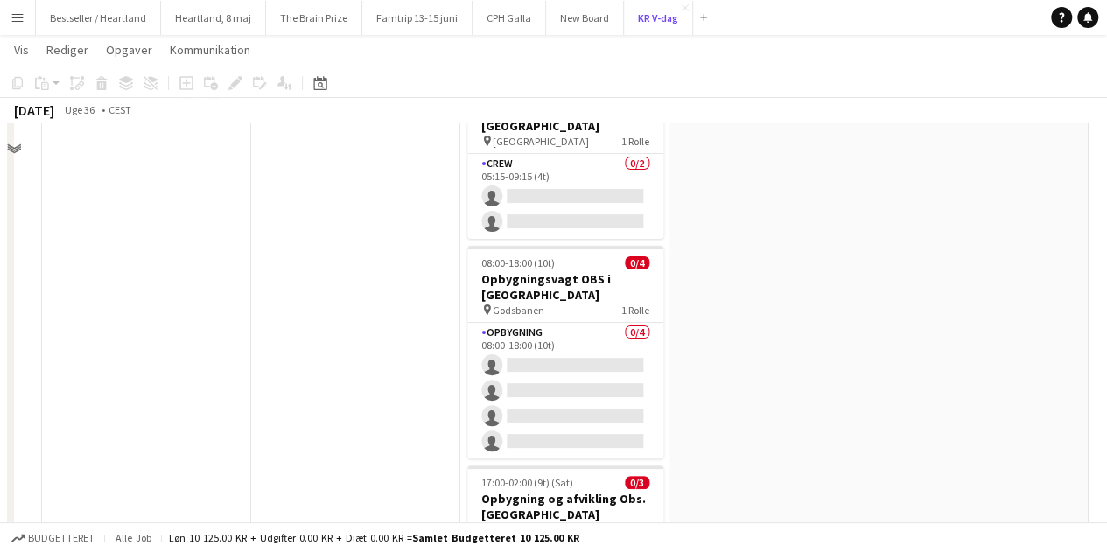
scroll to position [32, 0]
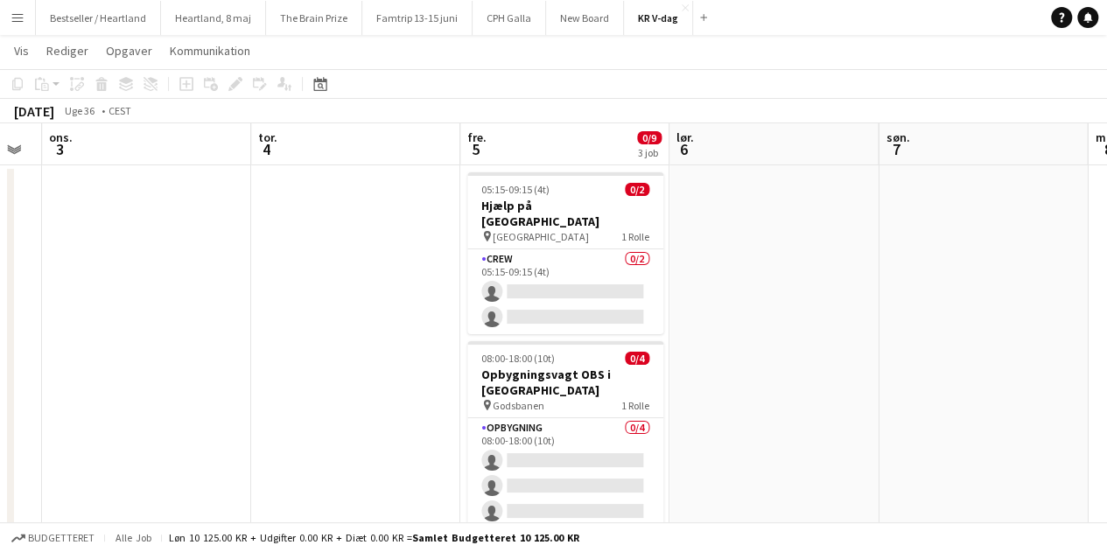
click at [1089, 21] on icon "Notifikationer" at bounding box center [1088, 17] width 11 height 11
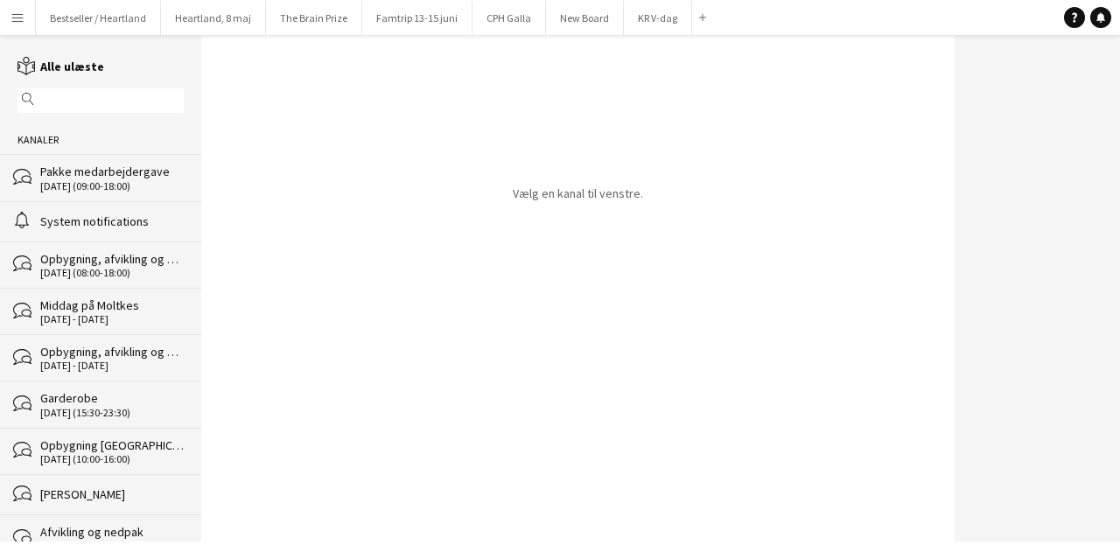
click at [76, 271] on div "[DATE] (08:00-18:00)" at bounding box center [112, 273] width 144 height 12
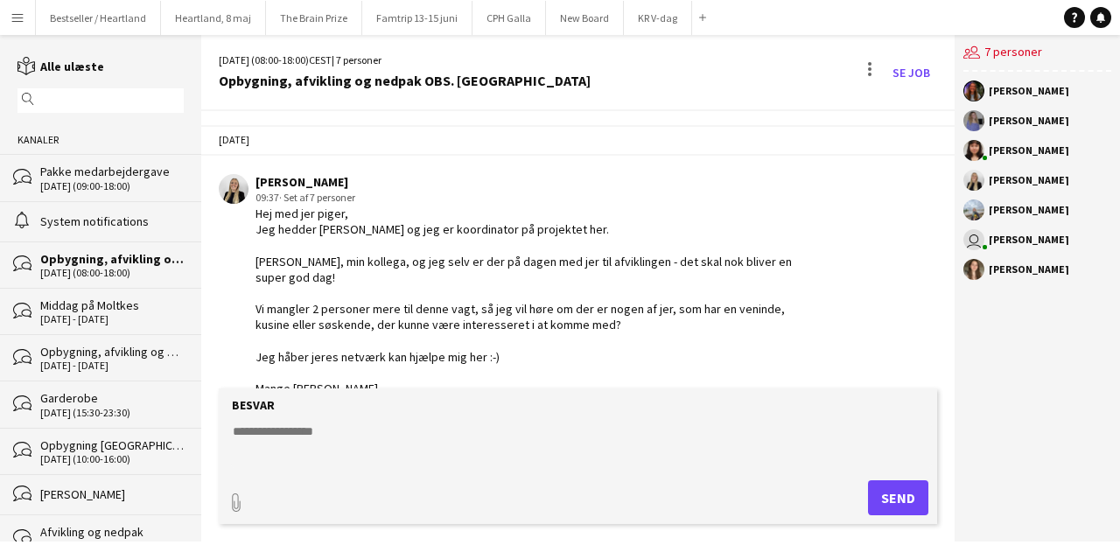
scroll to position [3509, 0]
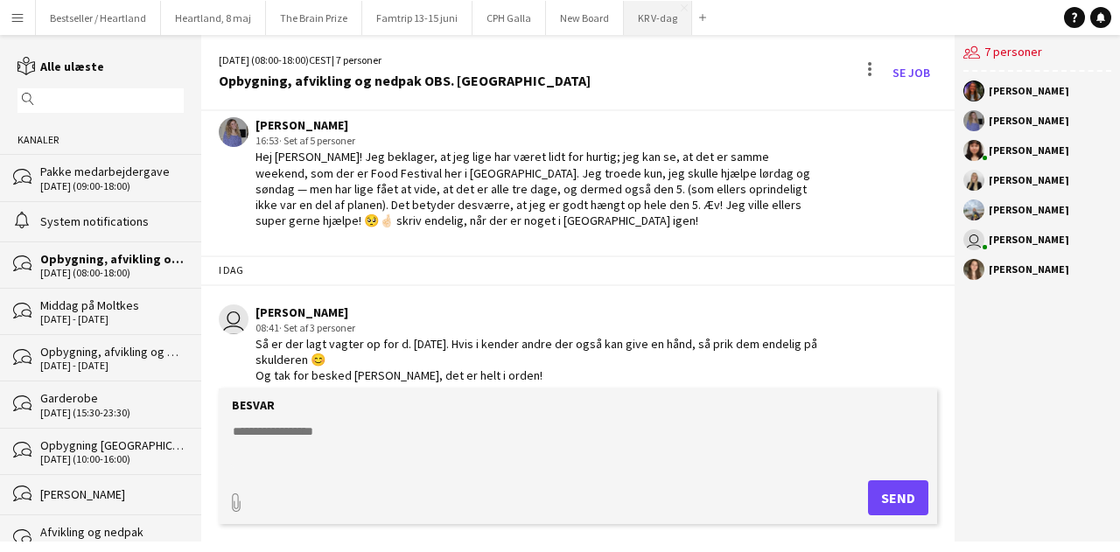
click at [653, 27] on button "KR V-dag Luk" at bounding box center [658, 18] width 68 height 34
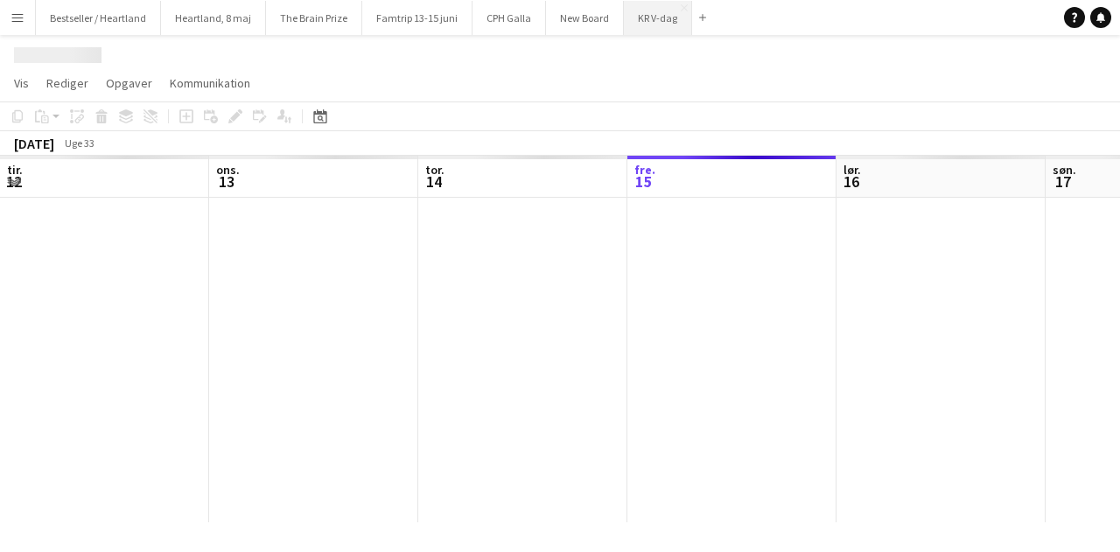
scroll to position [0, 418]
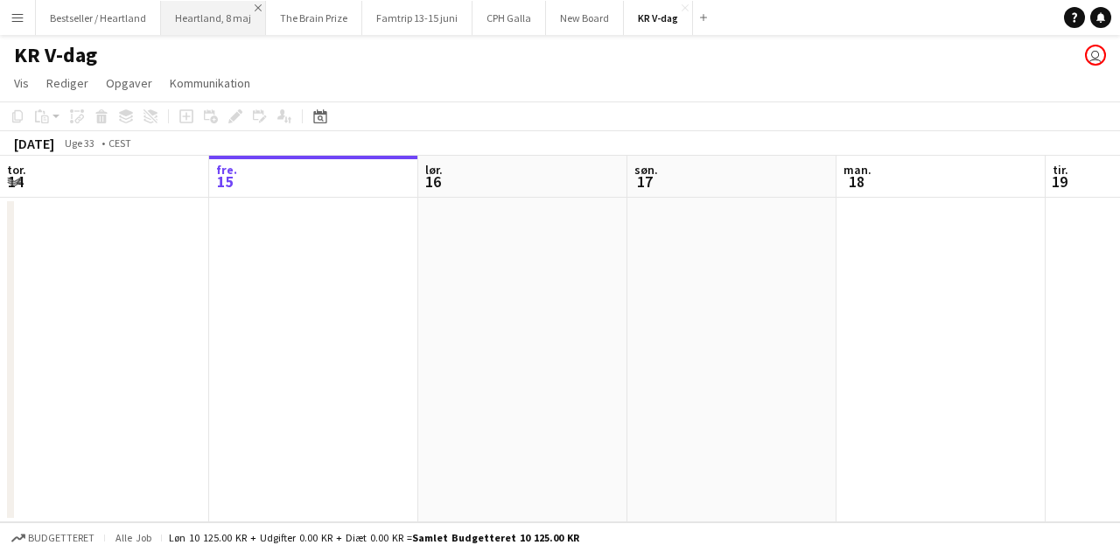
click at [255, 8] on app-icon "Luk" at bounding box center [258, 7] width 7 height 7
click at [250, 8] on button "The Brain Prize Luk" at bounding box center [209, 18] width 96 height 34
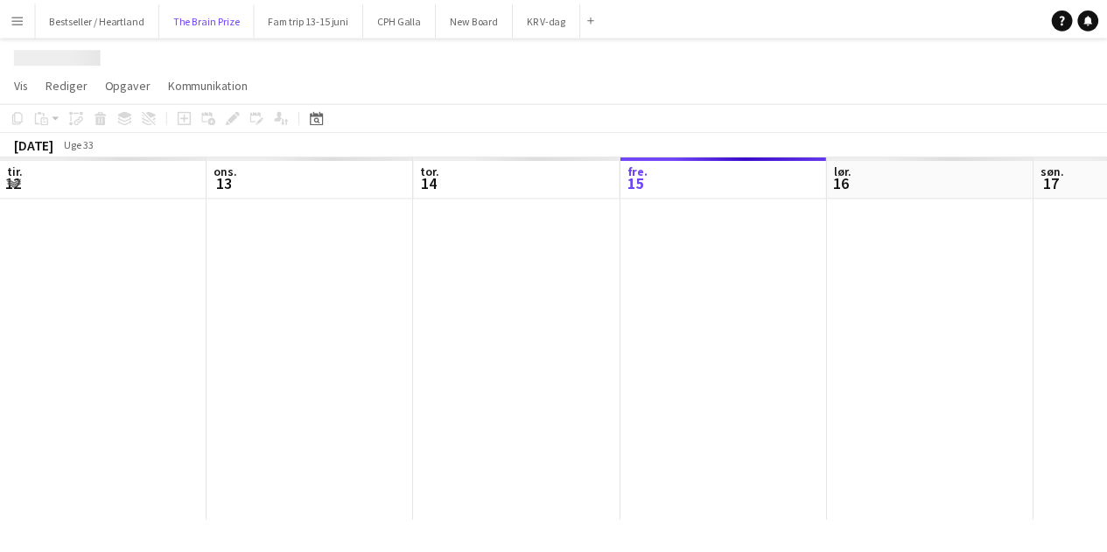
scroll to position [0, 418]
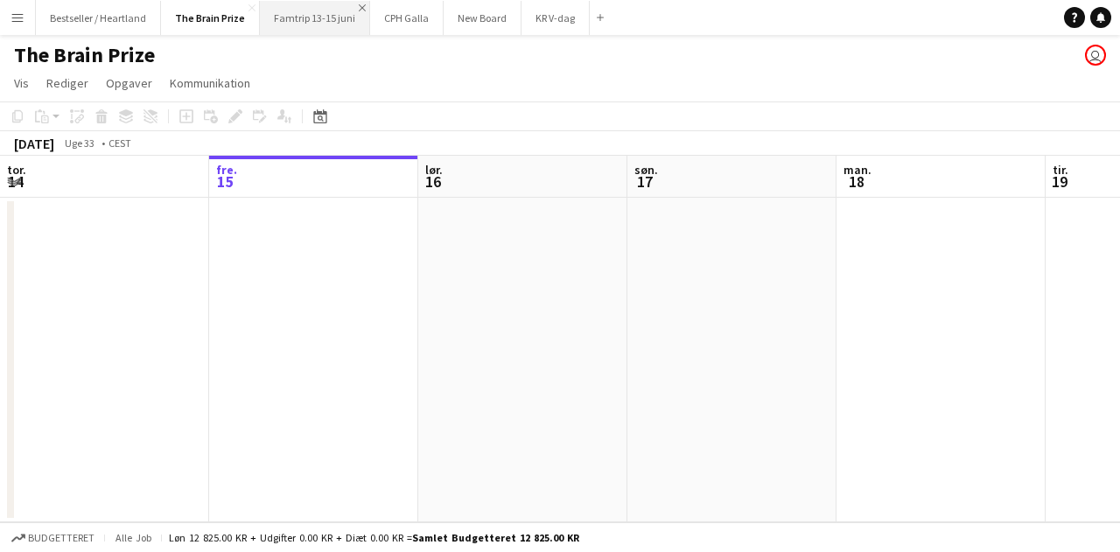
click at [359, 6] on app-icon "Luk" at bounding box center [362, 7] width 7 height 7
click at [250, 8] on app-icon "Luk" at bounding box center [252, 7] width 7 height 7
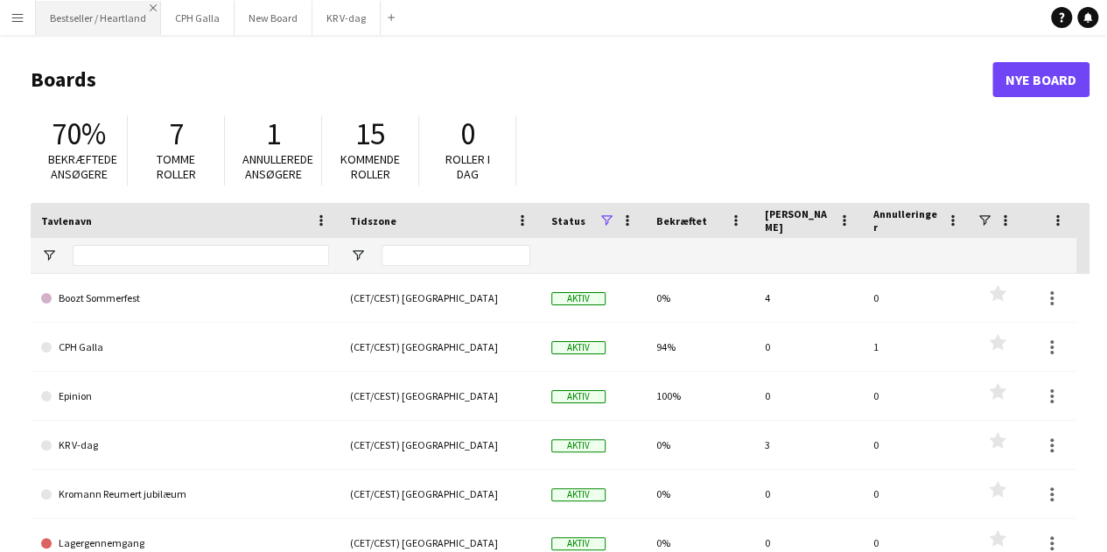
click at [152, 4] on app-icon "Luk" at bounding box center [153, 7] width 7 height 7
